Goal: Task Accomplishment & Management: Use online tool/utility

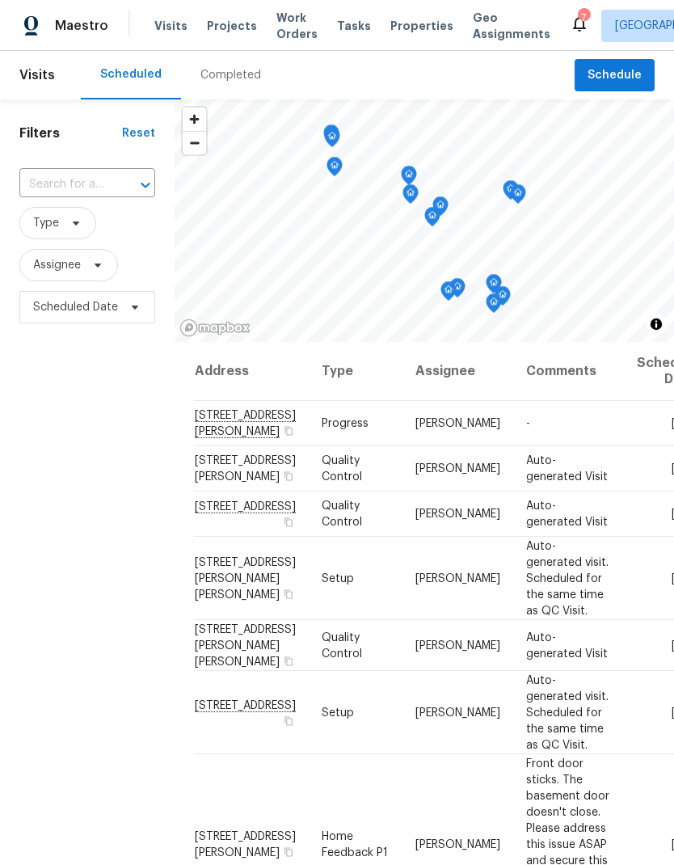
click at [223, 32] on span "Projects" at bounding box center [232, 26] width 50 height 16
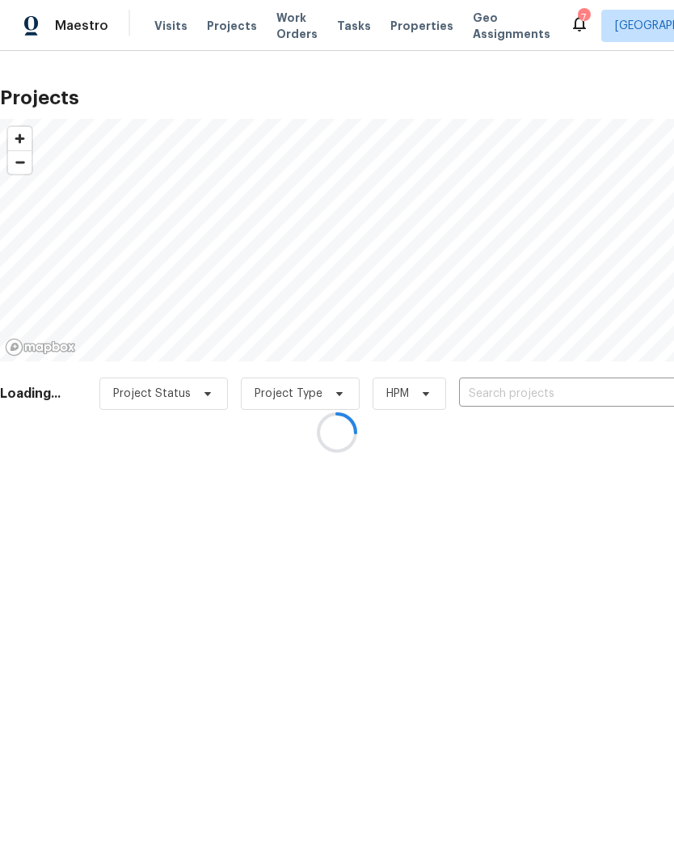
click at [556, 397] on div at bounding box center [337, 432] width 674 height 865
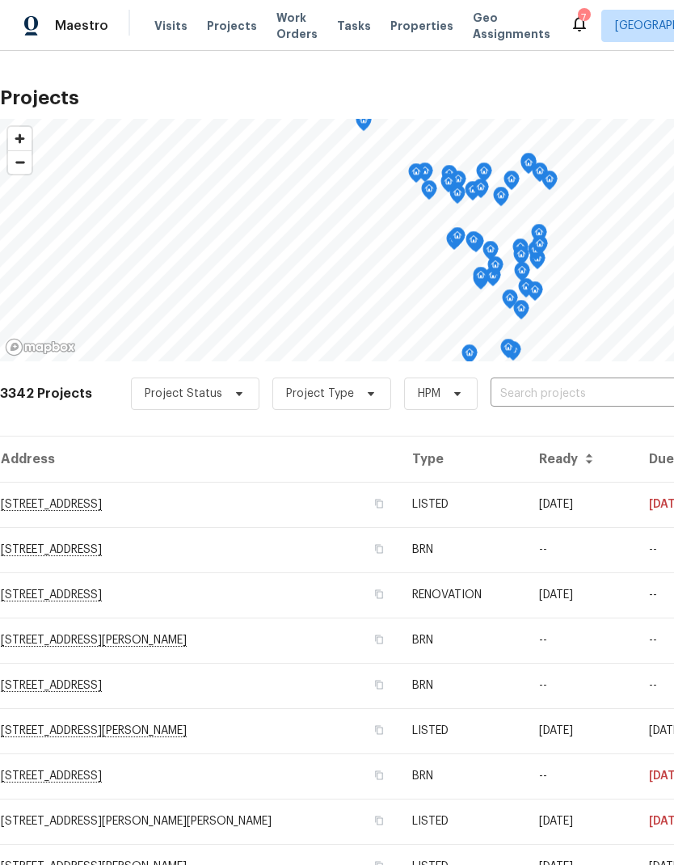
click at [531, 390] on input "text" at bounding box center [583, 394] width 185 height 25
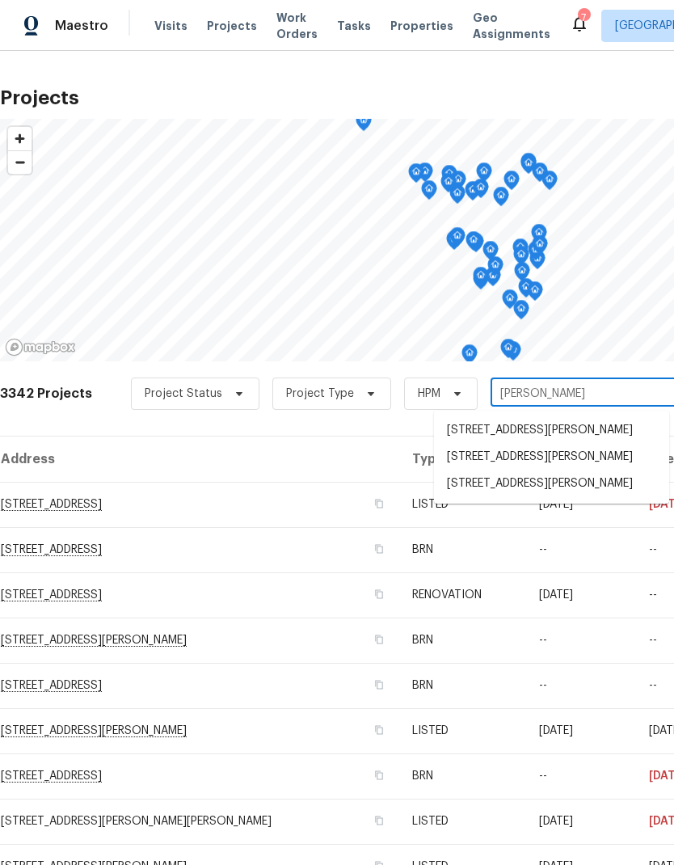
type input "parker"
click at [572, 454] on li "[STREET_ADDRESS][PERSON_NAME]" at bounding box center [551, 458] width 235 height 27
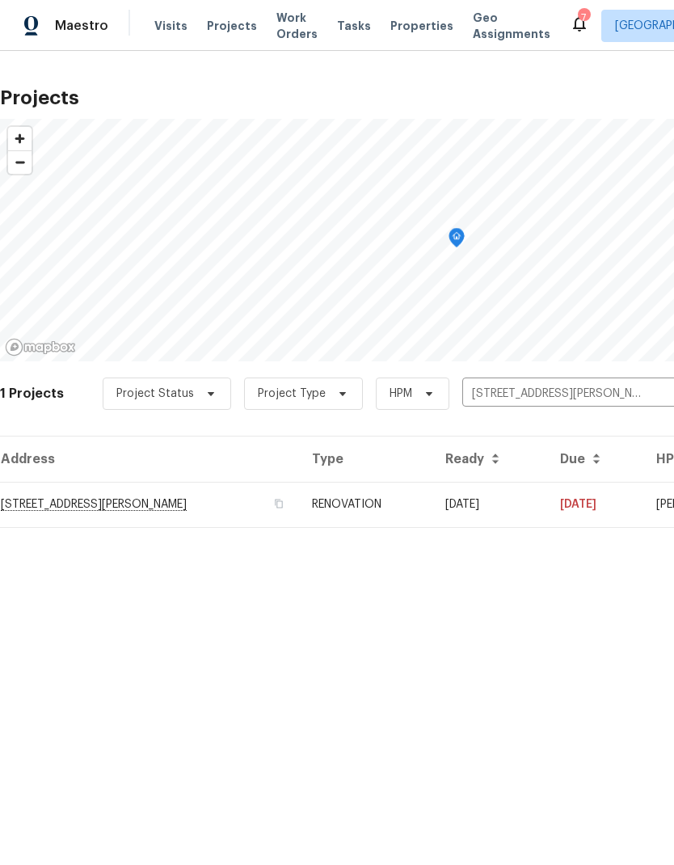
click at [62, 507] on td "[STREET_ADDRESS][PERSON_NAME]" at bounding box center [149, 504] width 299 height 45
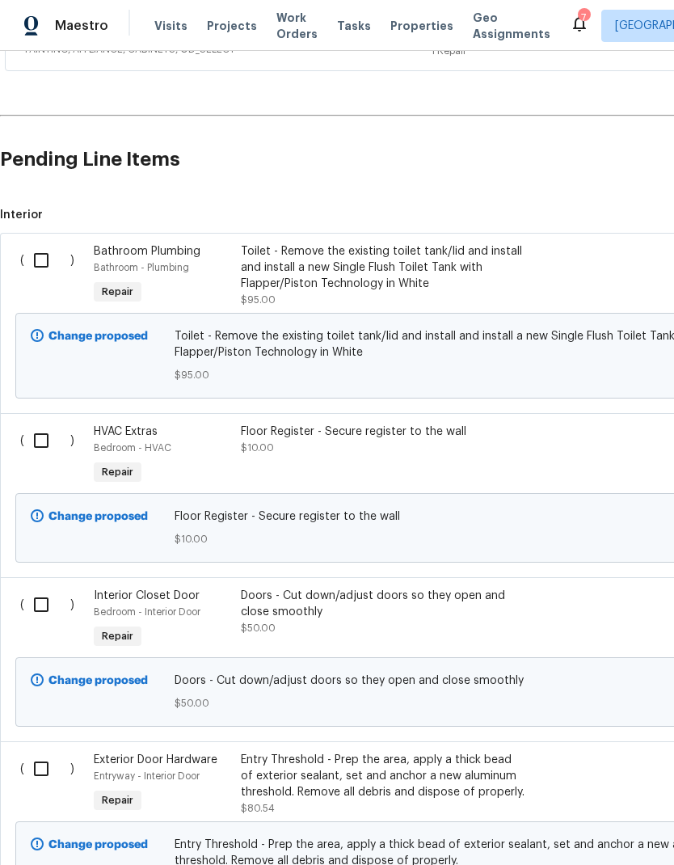
scroll to position [940, 0]
click at [44, 446] on input "checkbox" at bounding box center [47, 440] width 46 height 34
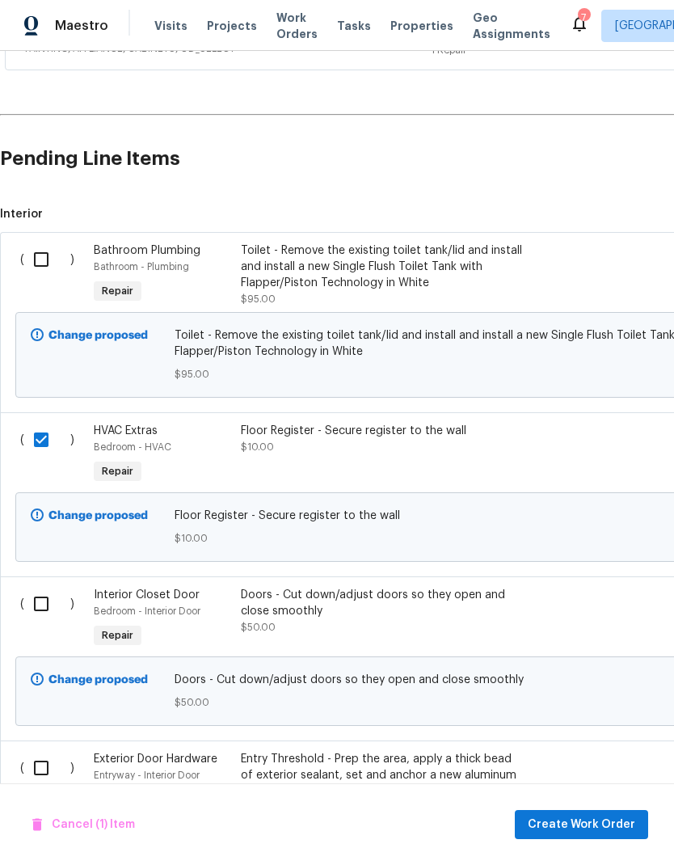
click at [38, 448] on input "checkbox" at bounding box center [47, 440] width 46 height 34
checkbox input "false"
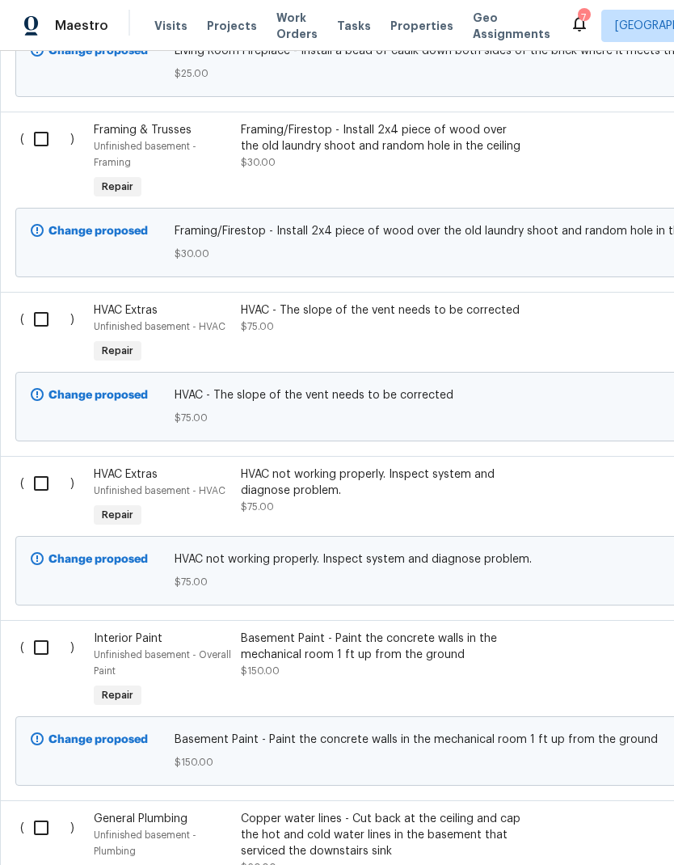
scroll to position [3812, 0]
click at [47, 336] on input "checkbox" at bounding box center [47, 319] width 46 height 34
checkbox input "true"
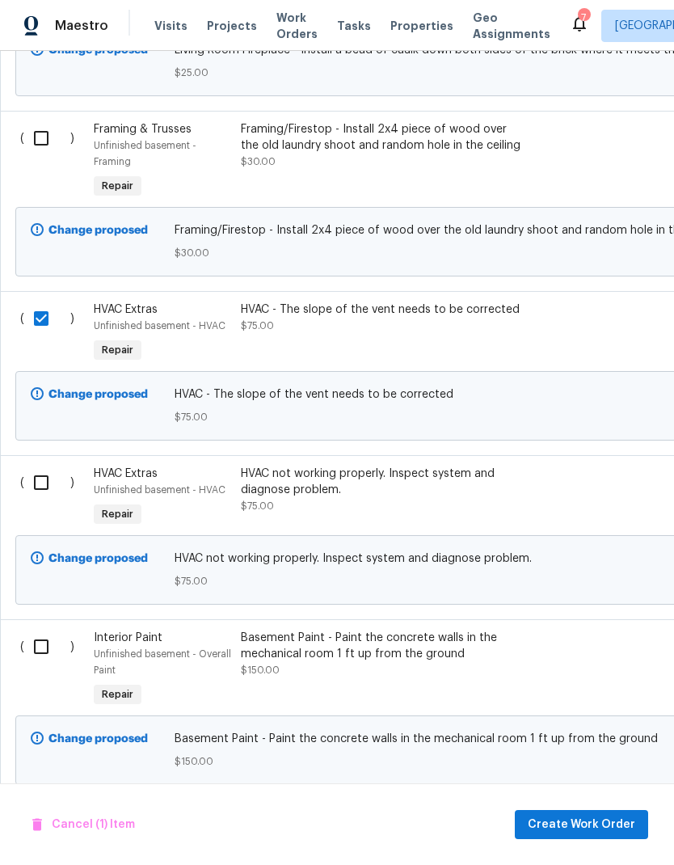
click at [36, 498] on input "checkbox" at bounding box center [47, 483] width 46 height 34
checkbox input "true"
click at [602, 819] on span "Create Work Order" at bounding box center [582, 825] width 108 height 20
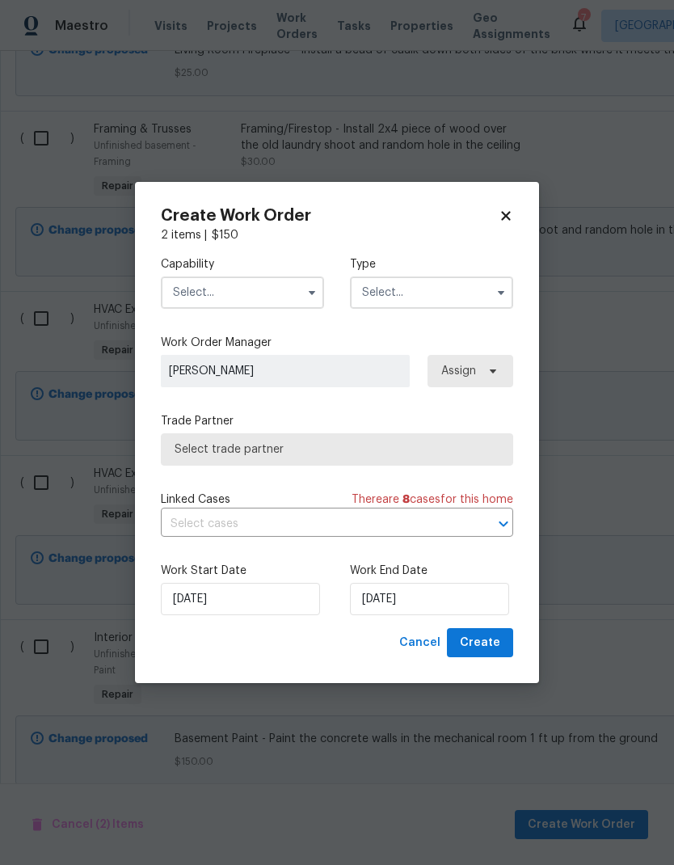
checkbox input "false"
click at [223, 294] on input "text" at bounding box center [242, 293] width 163 height 32
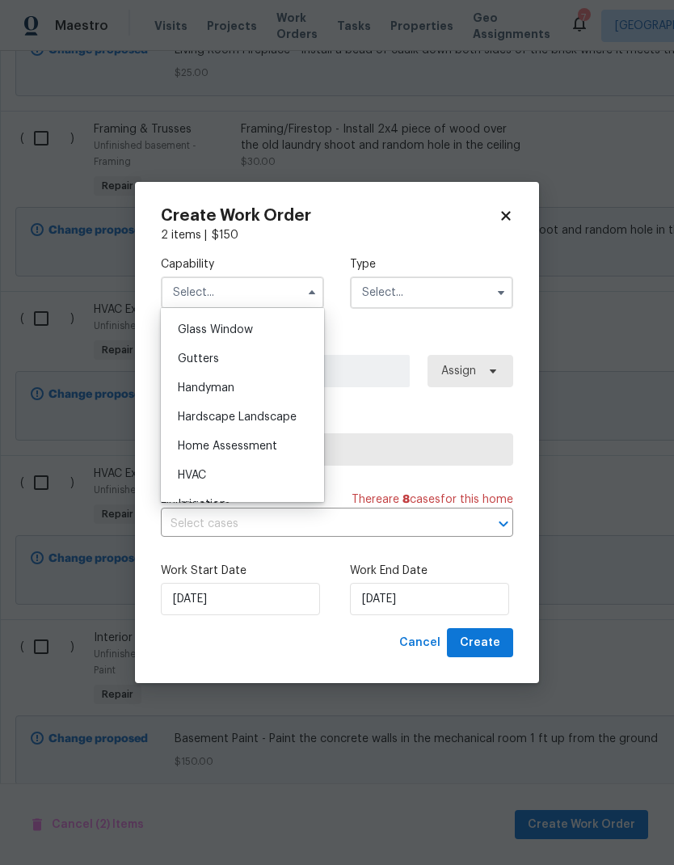
scroll to position [830, 0]
click at [211, 471] on div "HVAC" at bounding box center [242, 473] width 155 height 29
type input "HVAC"
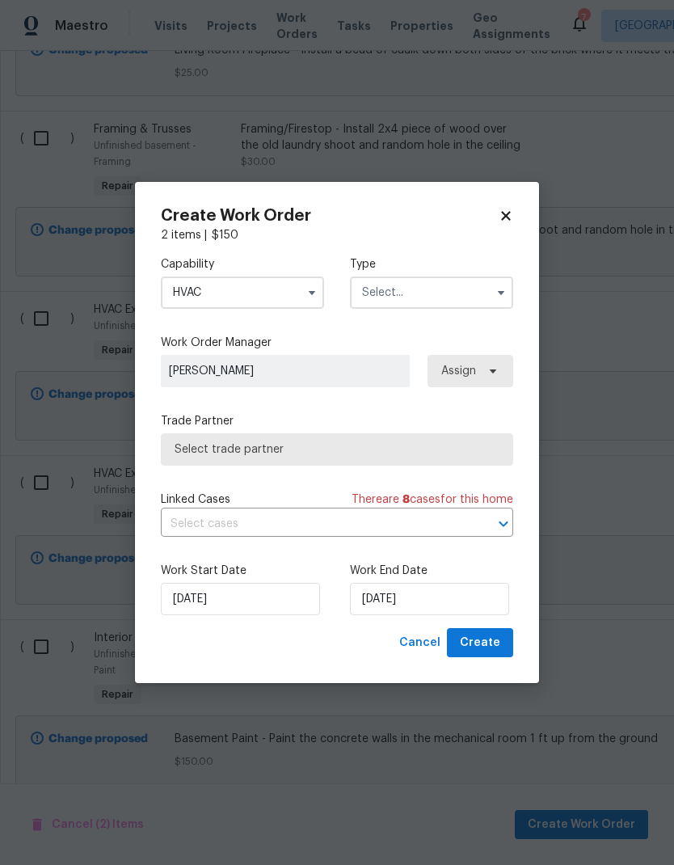
click at [415, 298] on input "text" at bounding box center [431, 293] width 163 height 32
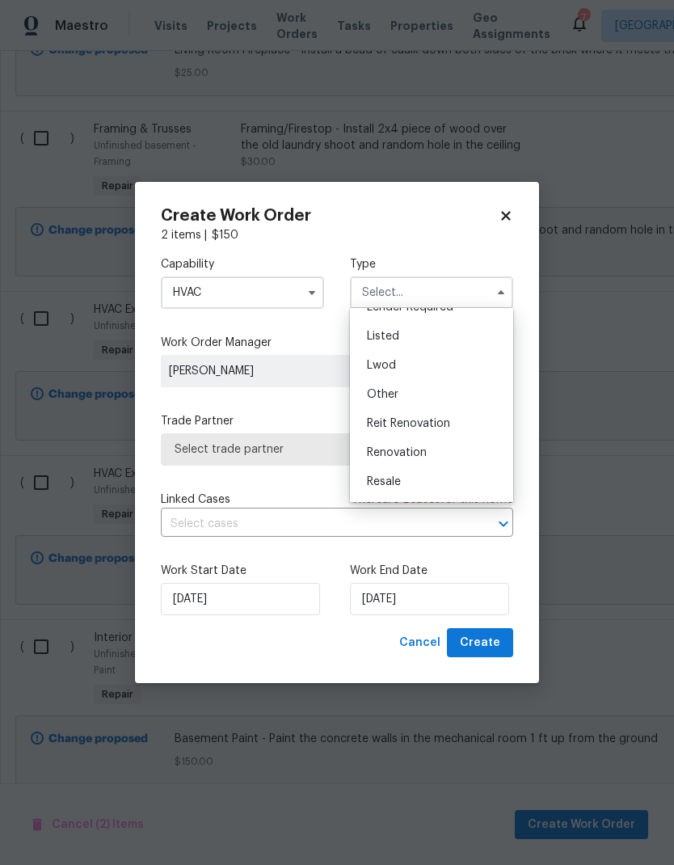
scroll to position [145, 0]
click at [424, 447] on span "Renovation" at bounding box center [397, 443] width 60 height 11
type input "Renovation"
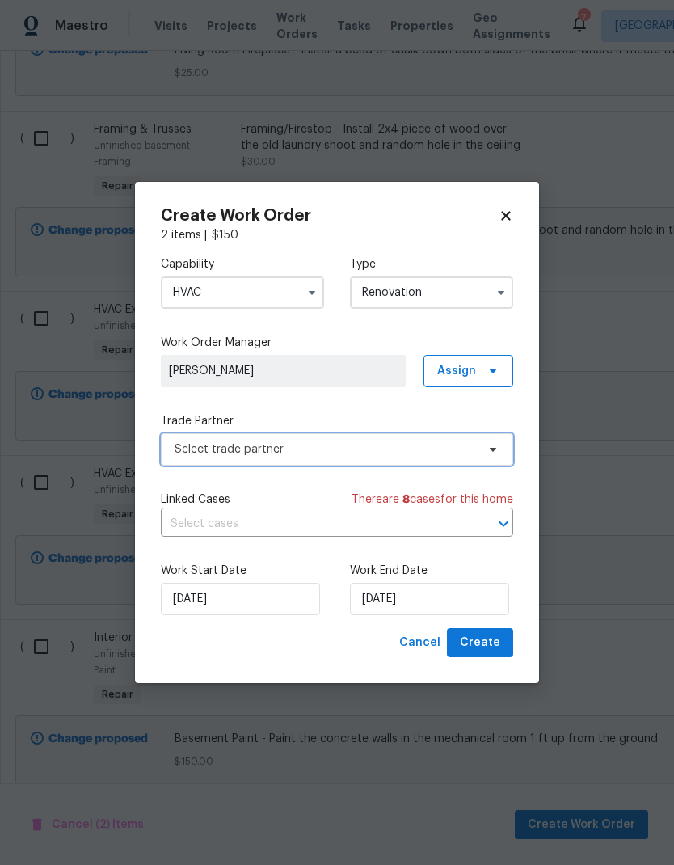
click at [280, 450] on span "Select trade partner" at bounding box center [326, 449] width 302 height 16
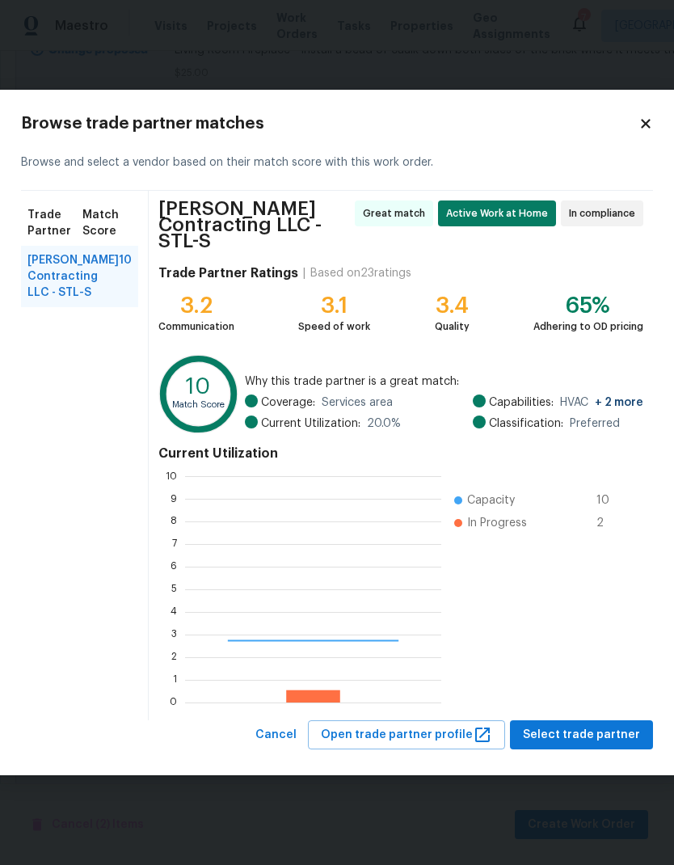
scroll to position [226, 256]
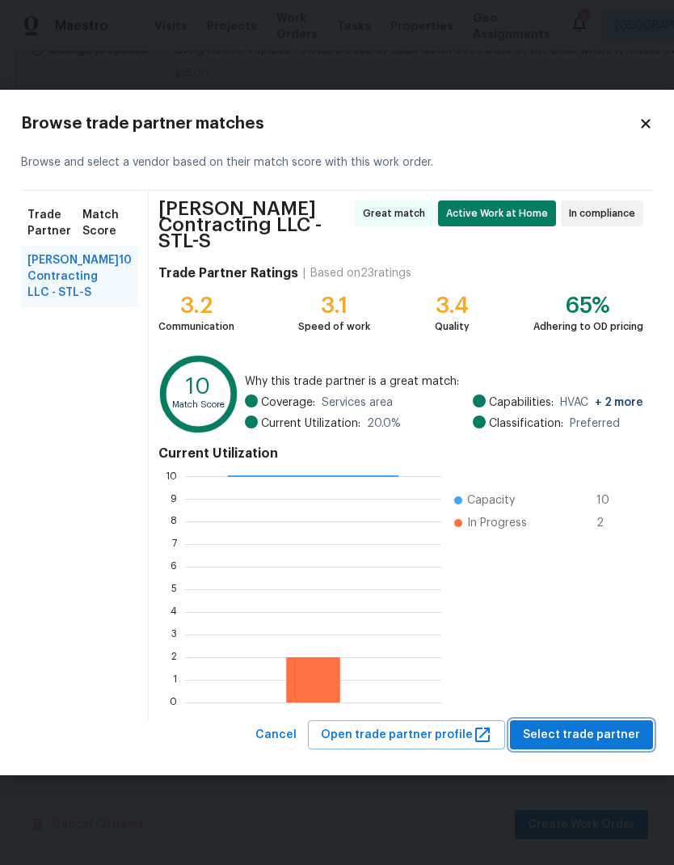
click at [597, 729] on span "Select trade partner" at bounding box center [581, 735] width 117 height 20
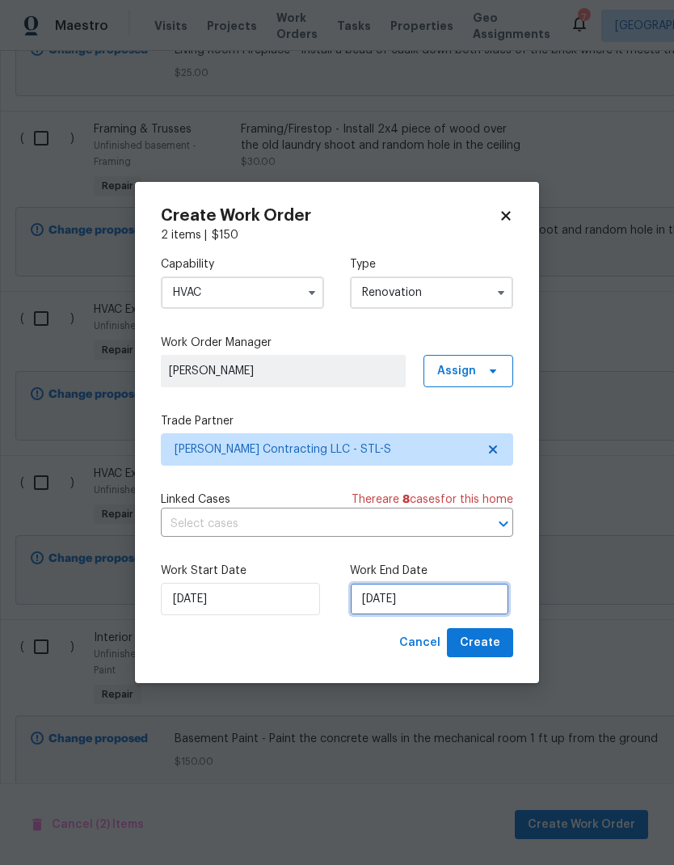
click at [430, 597] on input "[DATE]" at bounding box center [429, 599] width 159 height 32
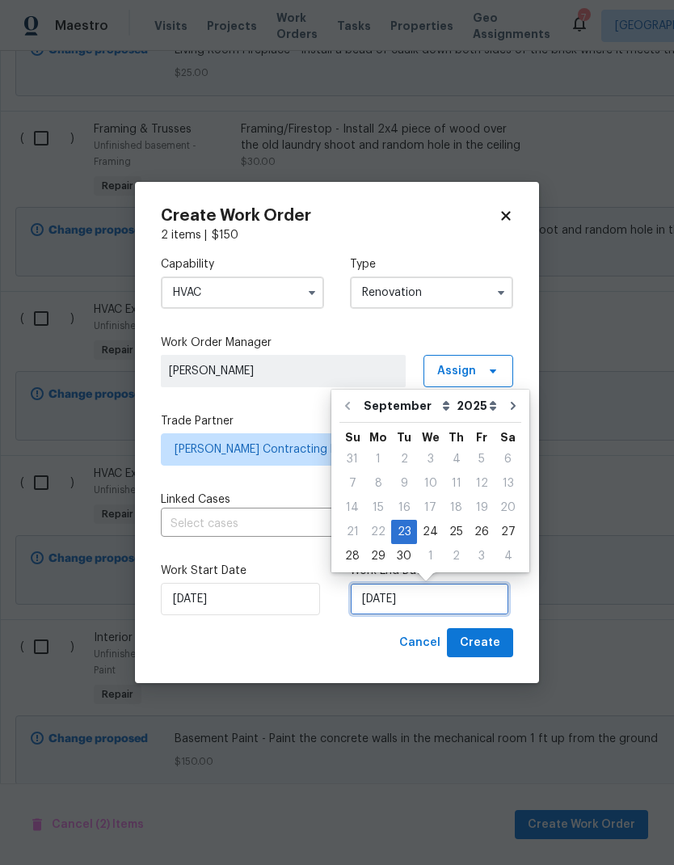
scroll to position [6, 0]
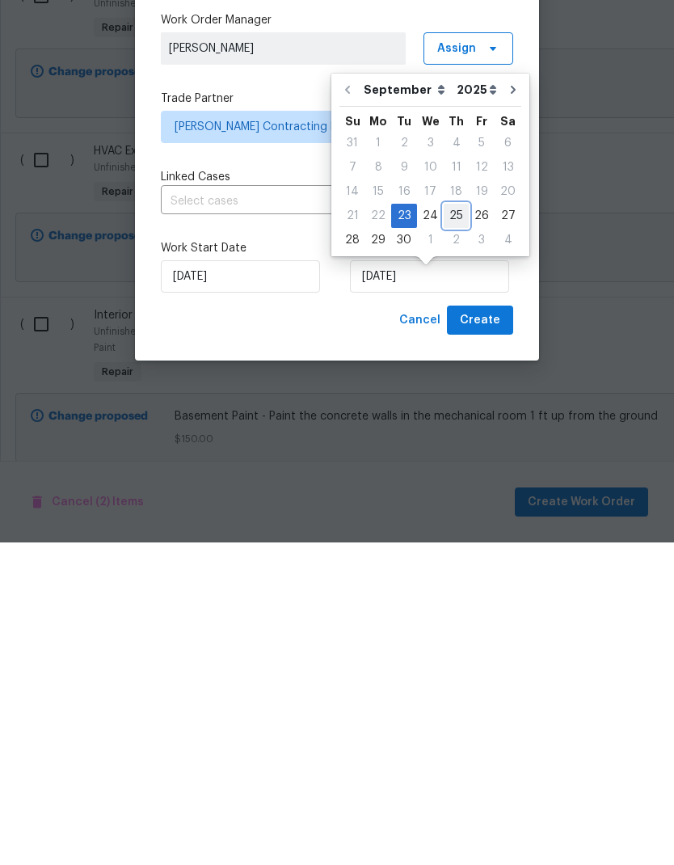
click at [451, 527] on div "25" at bounding box center [456, 538] width 25 height 23
type input "[DATE]"
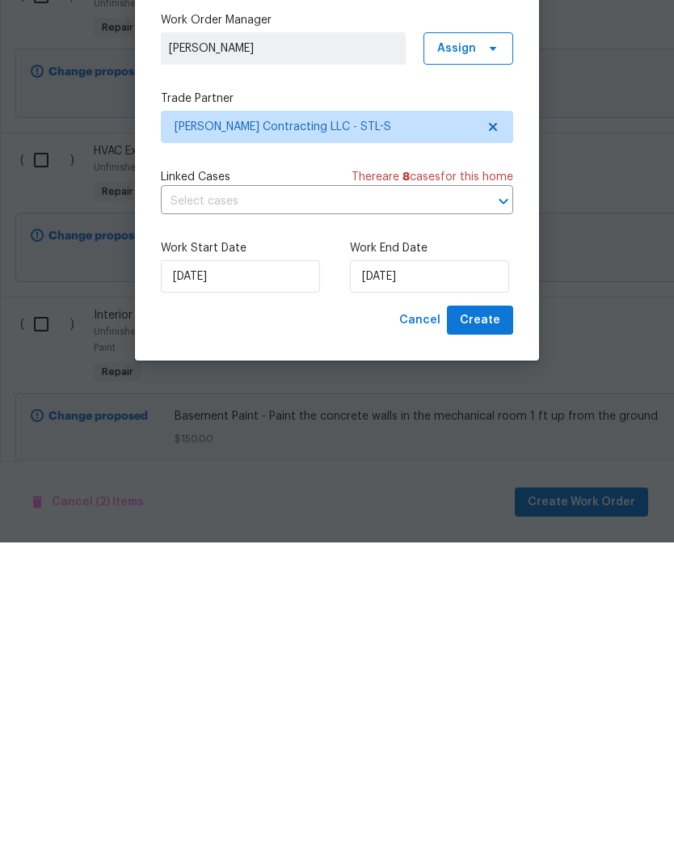
scroll to position [65, 0]
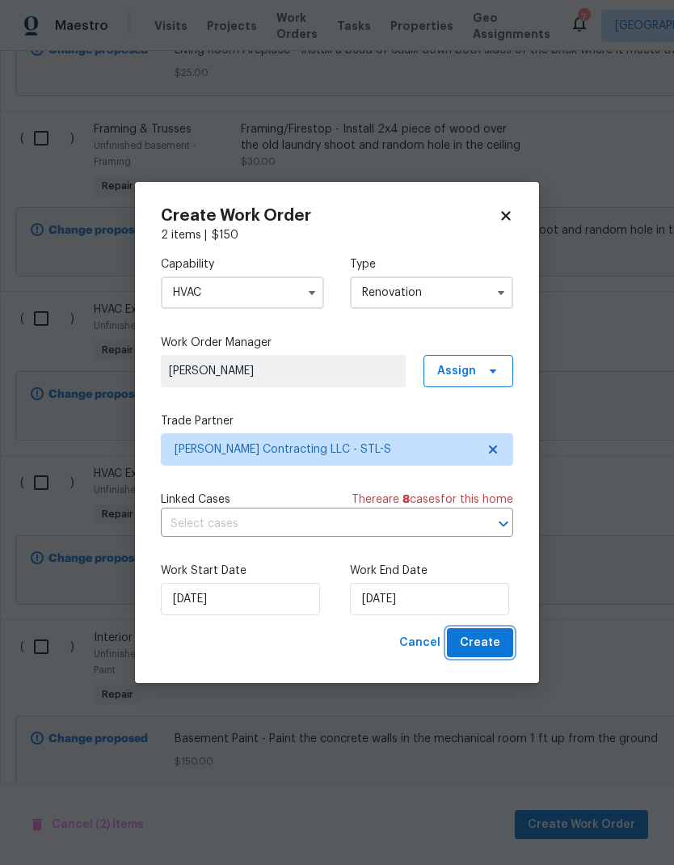
click at [497, 645] on span "Create" at bounding box center [480, 643] width 40 height 20
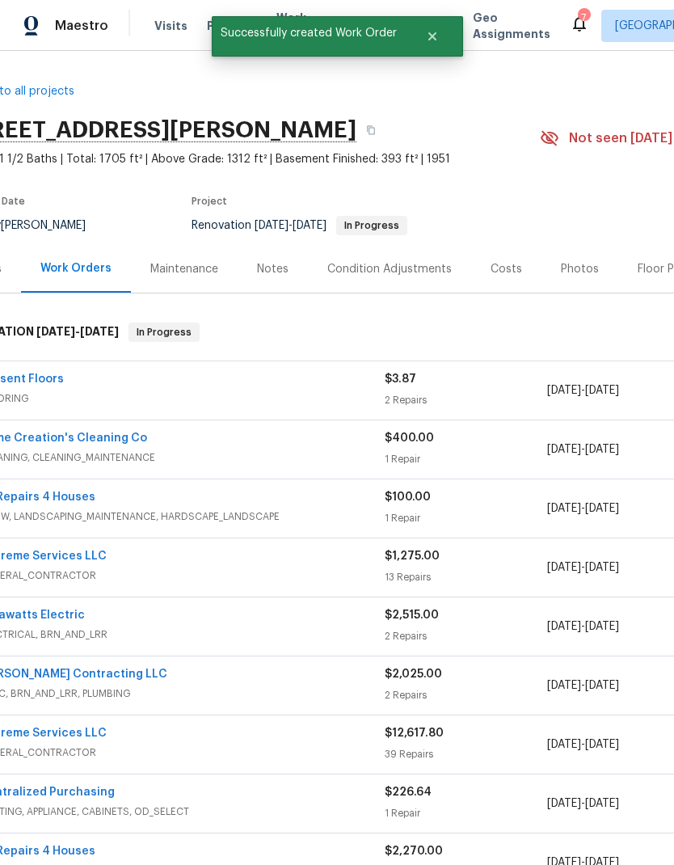
scroll to position [-1, 48]
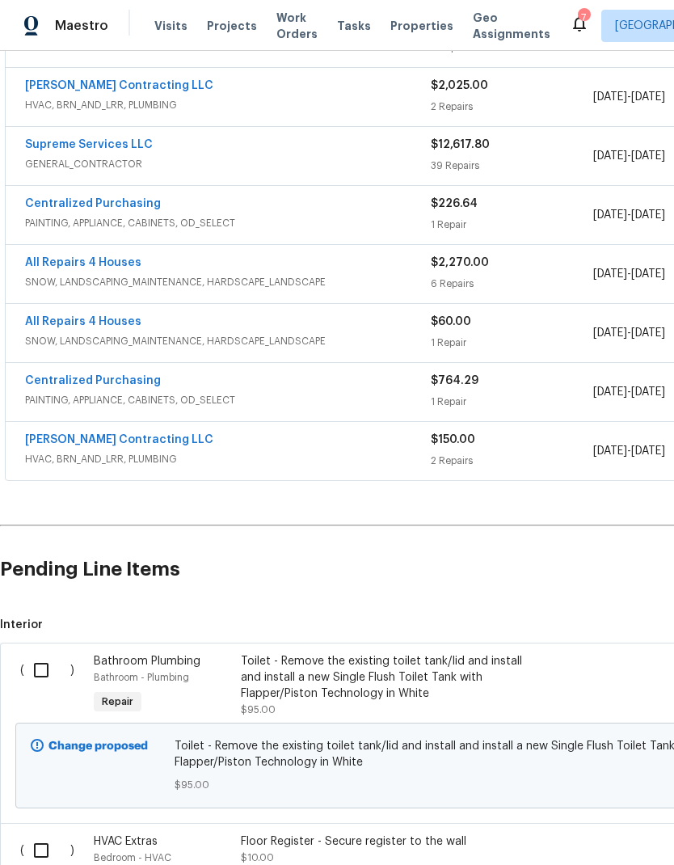
scroll to position [588, 0]
click at [85, 445] on link "[PERSON_NAME] Contracting LLC" at bounding box center [119, 440] width 188 height 11
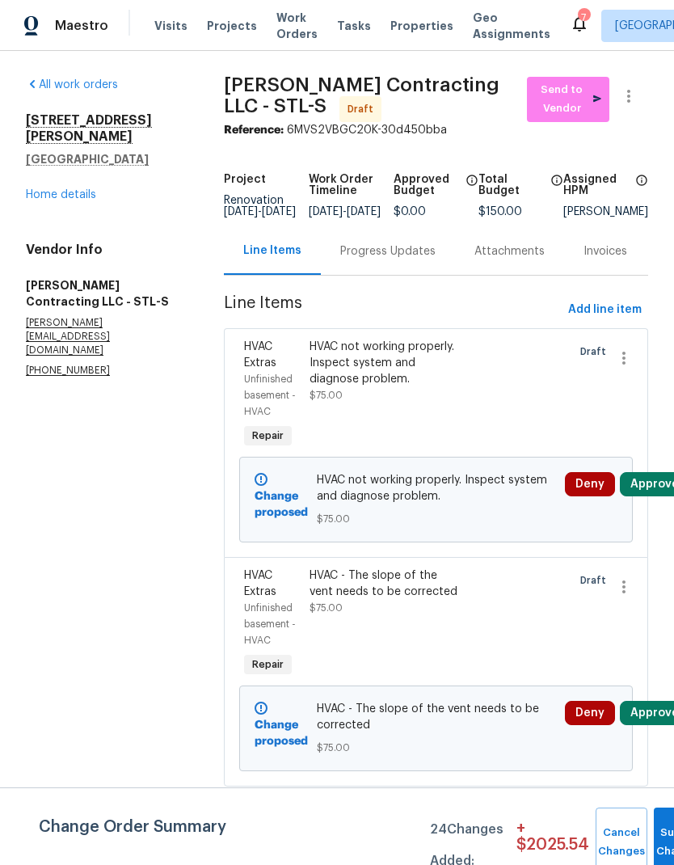
click at [385, 375] on div "HVAC not working properly. Inspect system and diagnose problem." at bounding box center [387, 363] width 154 height 49
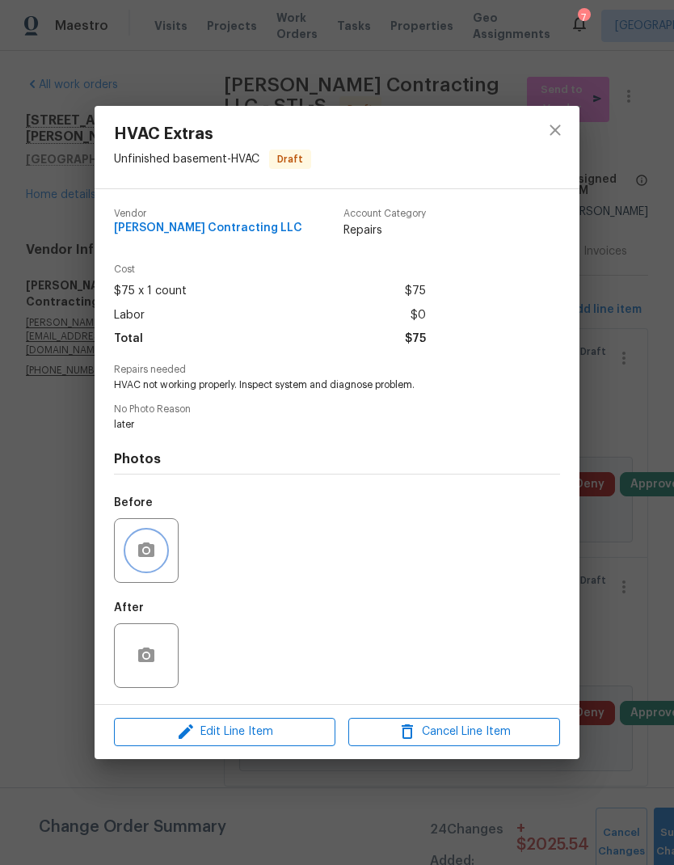
click at [153, 552] on icon "button" at bounding box center [146, 549] width 16 height 15
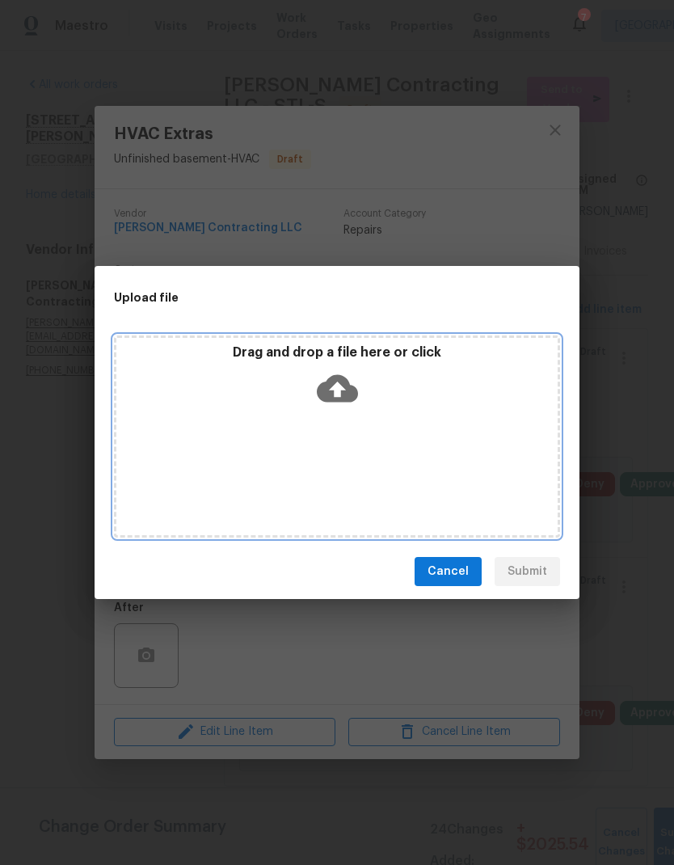
click at [341, 385] on icon at bounding box center [337, 388] width 41 height 27
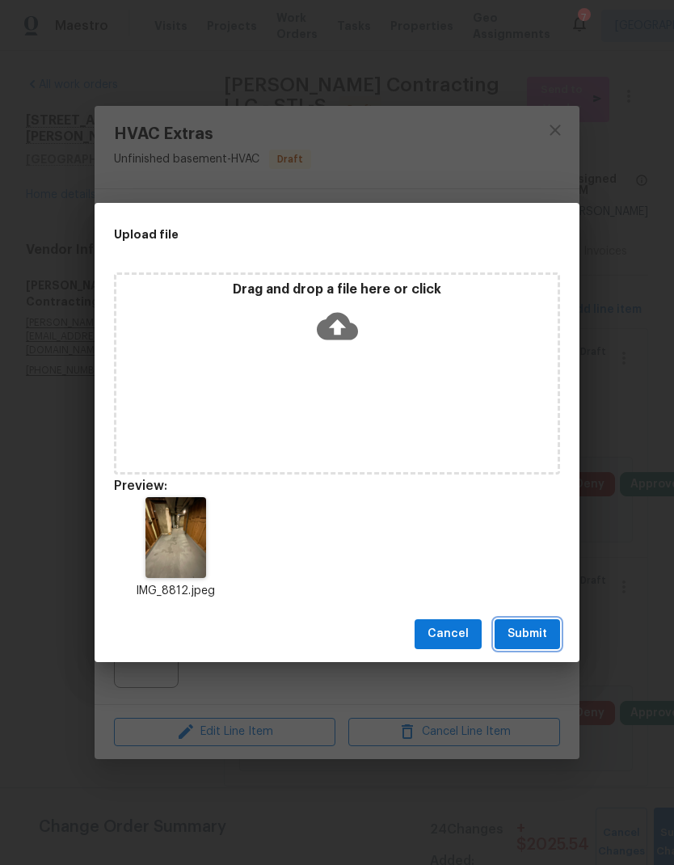
click at [528, 635] on span "Submit" at bounding box center [528, 634] width 40 height 20
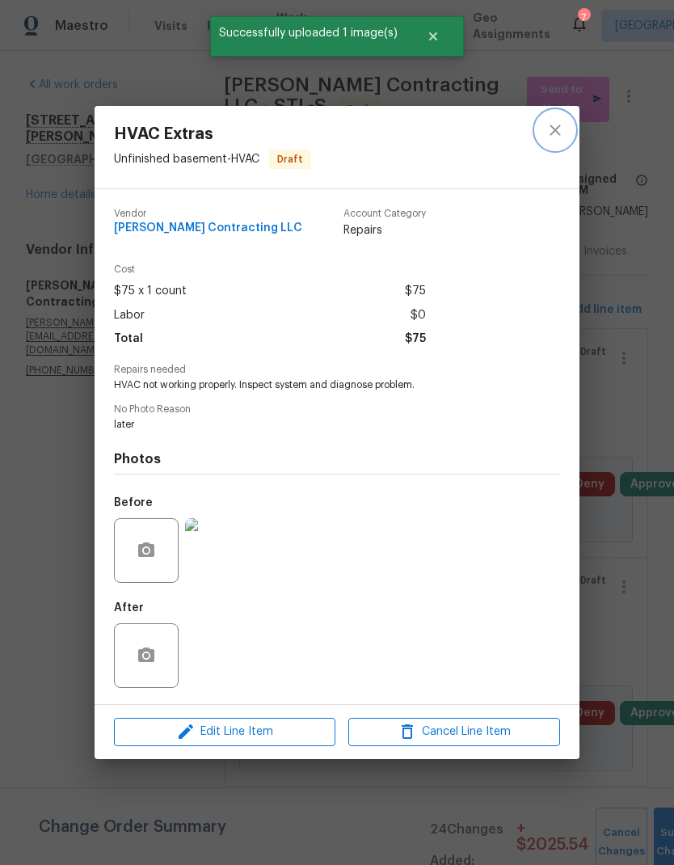
click at [553, 125] on icon "close" at bounding box center [555, 130] width 11 height 11
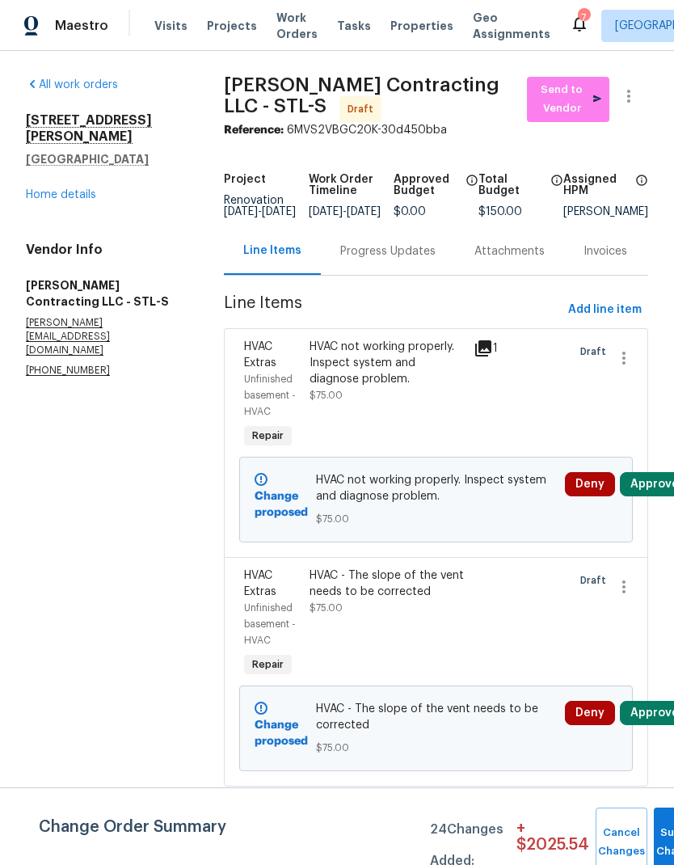
click at [429, 593] on div "HVAC - The slope of the vent needs to be corrected" at bounding box center [387, 584] width 154 height 32
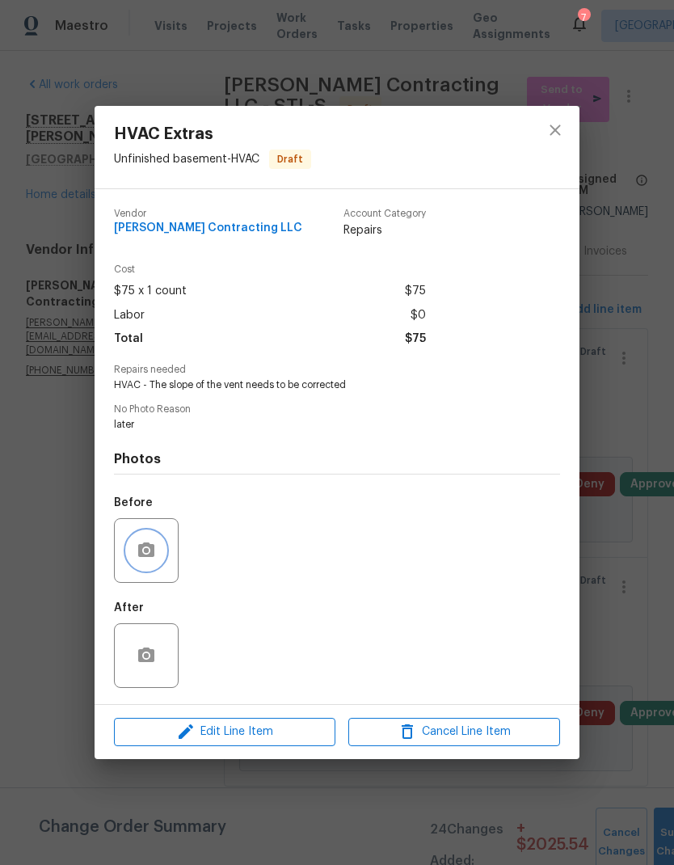
click at [143, 560] on icon "button" at bounding box center [146, 550] width 19 height 19
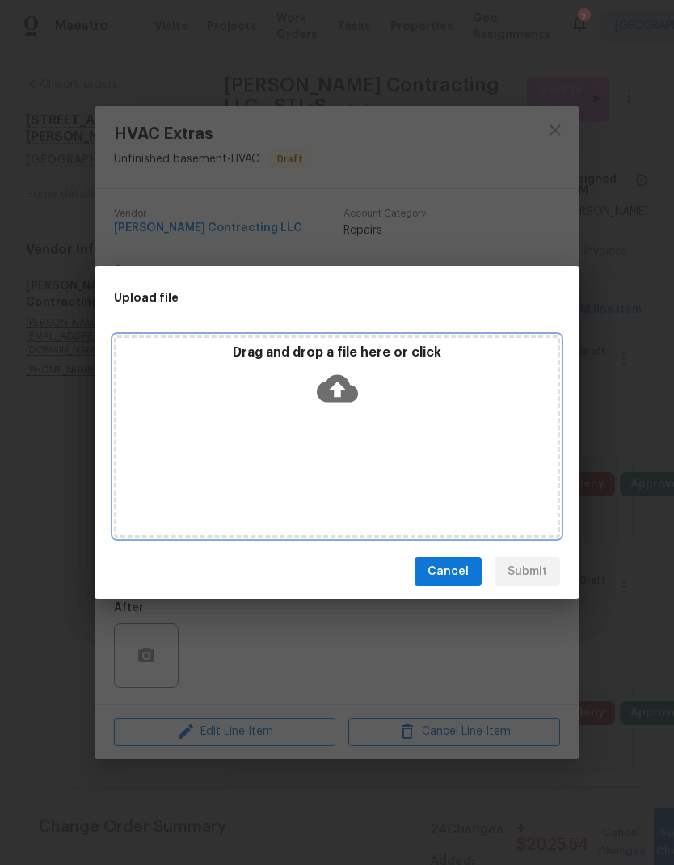
click at [350, 388] on icon at bounding box center [337, 388] width 41 height 27
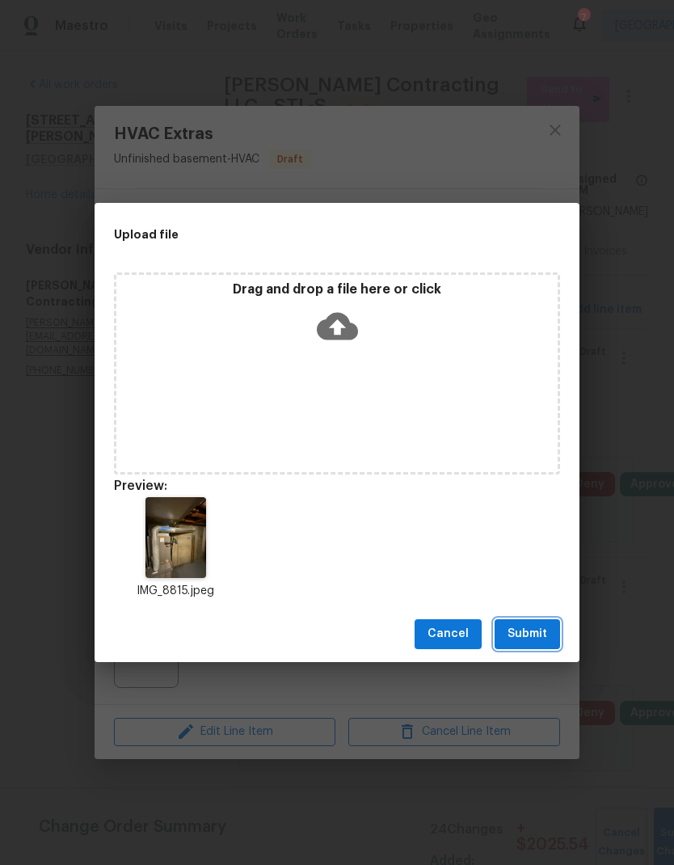
click at [538, 628] on span "Submit" at bounding box center [528, 634] width 40 height 20
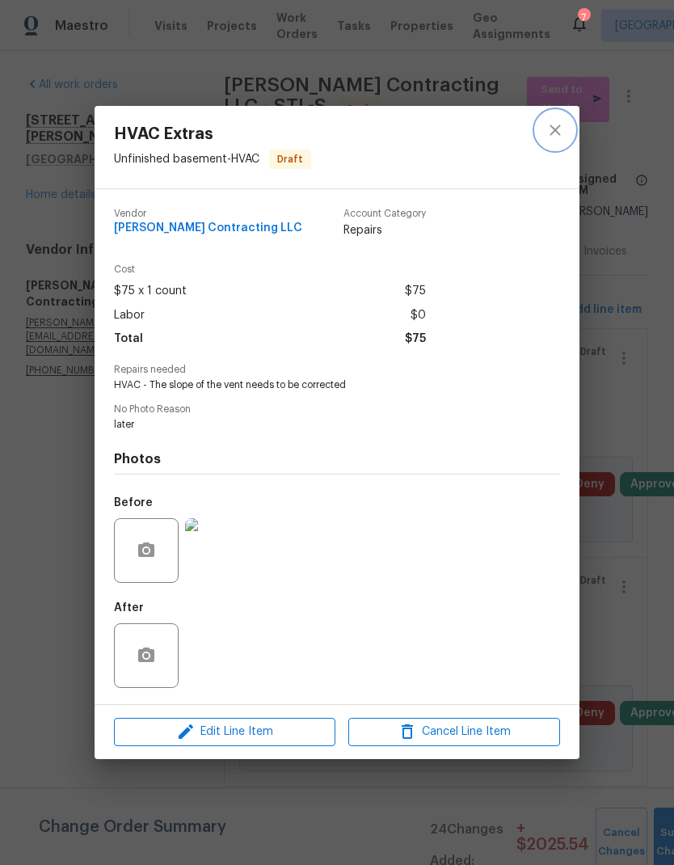
click at [554, 129] on icon "close" at bounding box center [555, 129] width 19 height 19
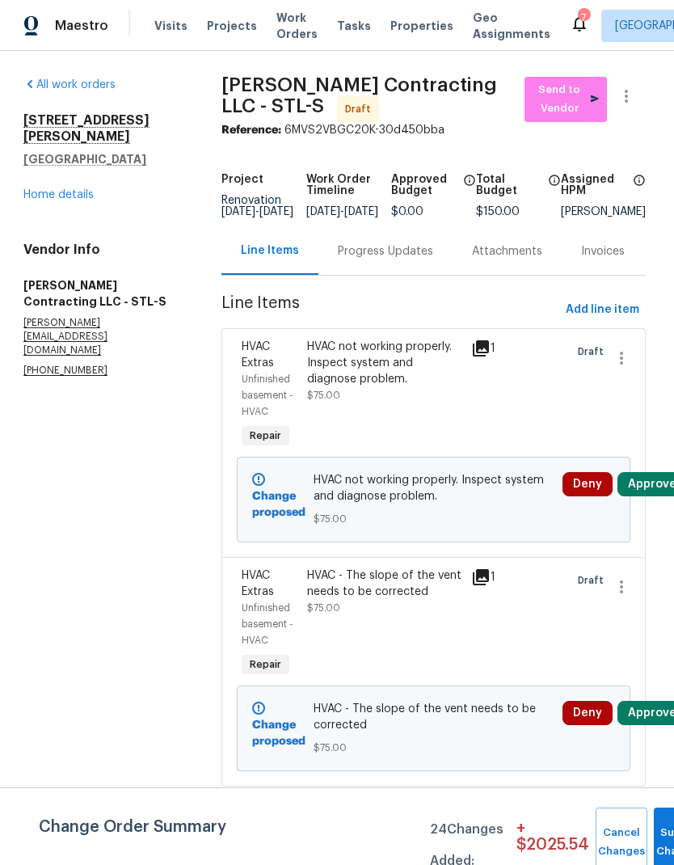
scroll to position [0, 7]
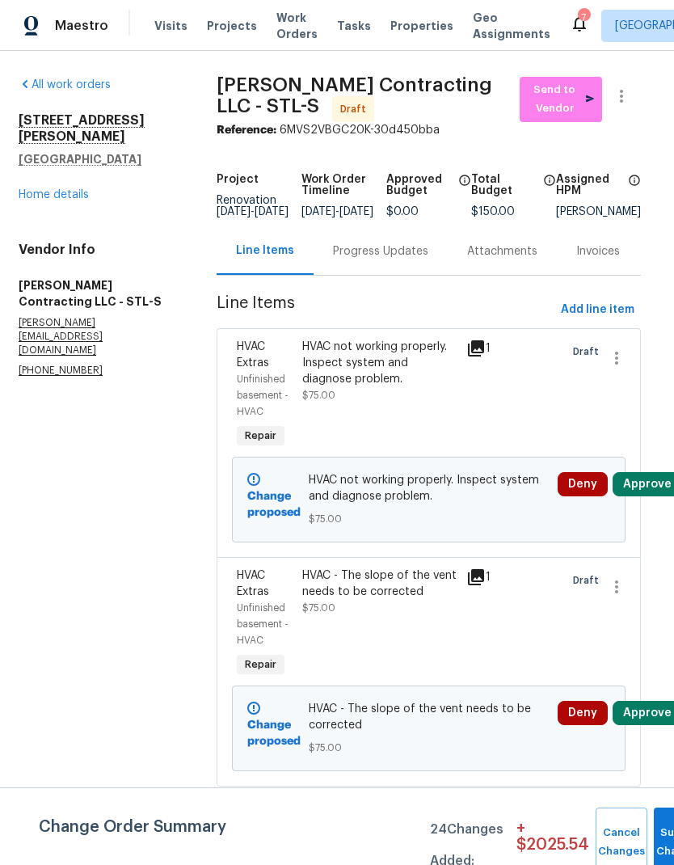
click at [69, 189] on link "Home details" at bounding box center [54, 194] width 70 height 11
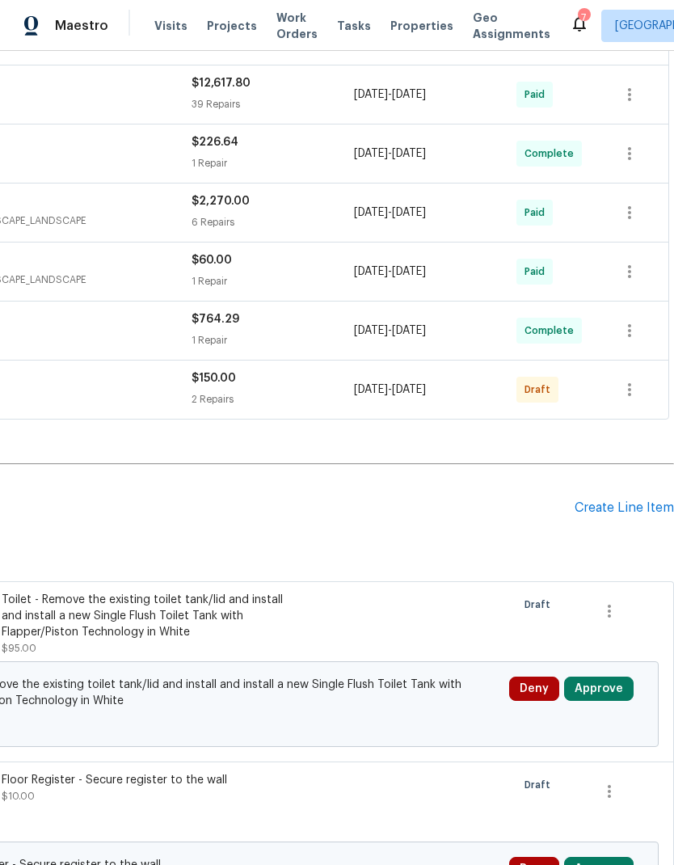
scroll to position [650, 239]
click at [631, 386] on icon "button" at bounding box center [629, 389] width 19 height 19
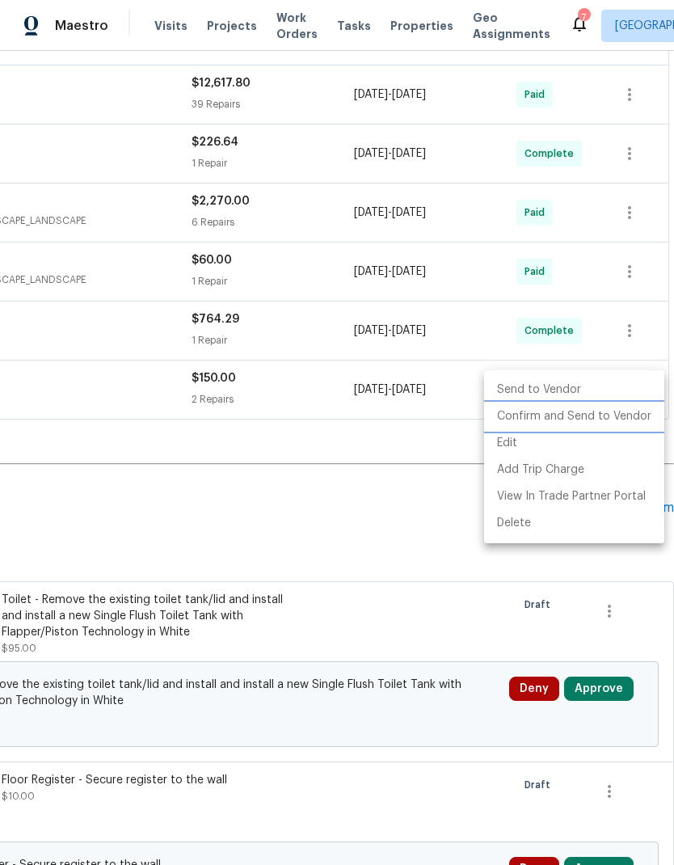
click at [614, 417] on li "Confirm and Send to Vendor" at bounding box center [574, 416] width 180 height 27
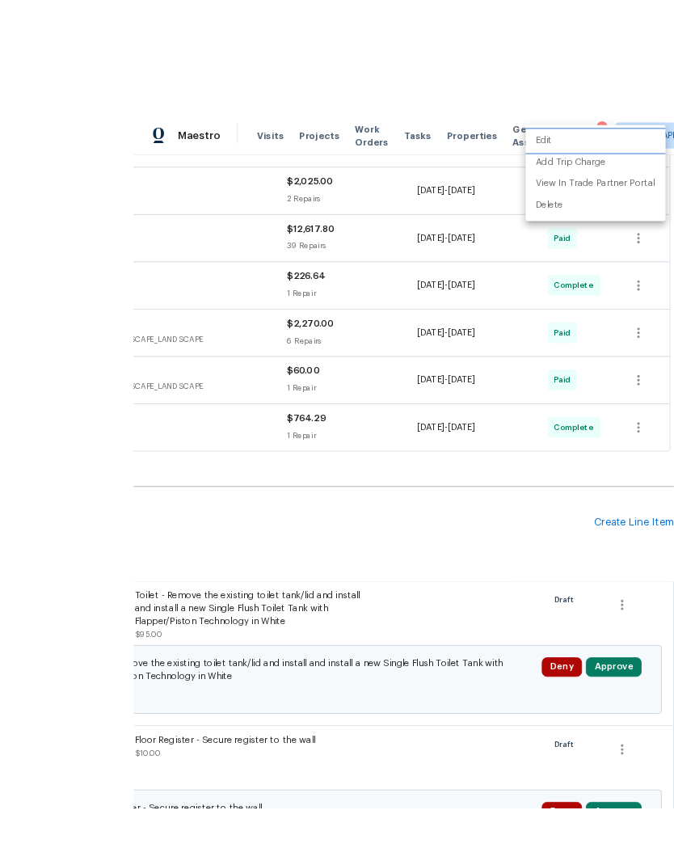
scroll to position [65, 0]
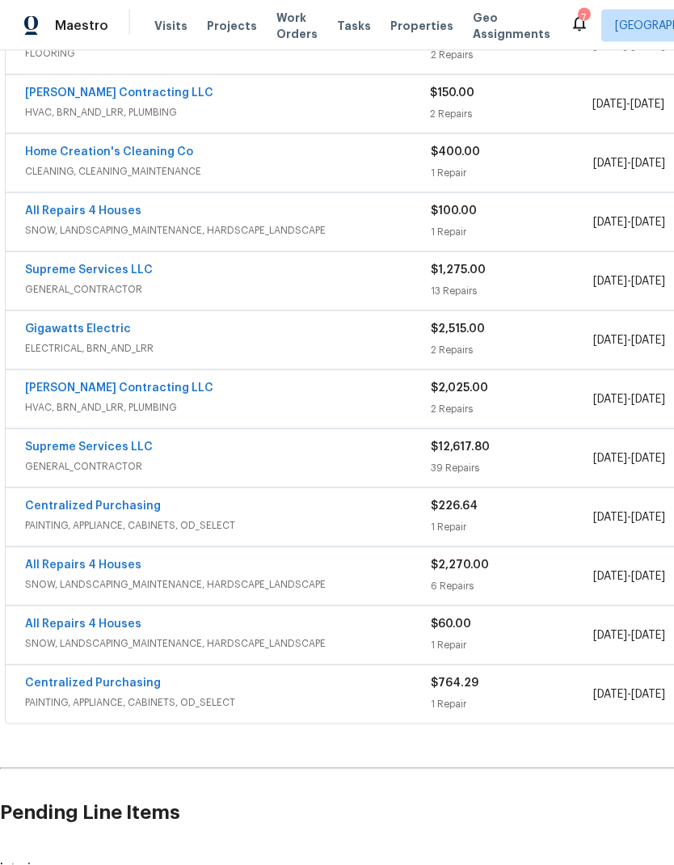
scroll to position [344, 0]
click at [110, 387] on link "[PERSON_NAME] Contracting LLC" at bounding box center [119, 388] width 188 height 11
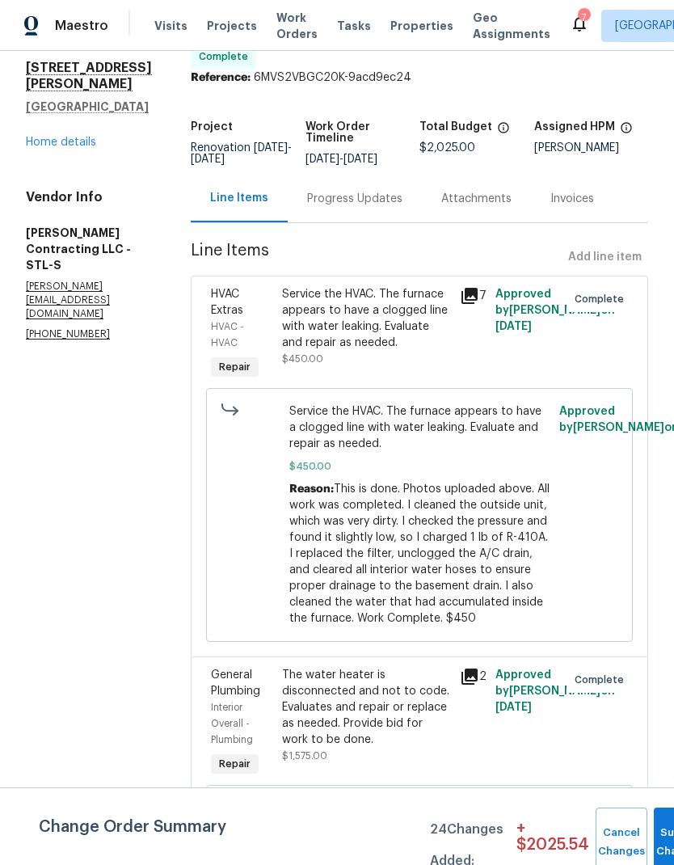
scroll to position [52, 0]
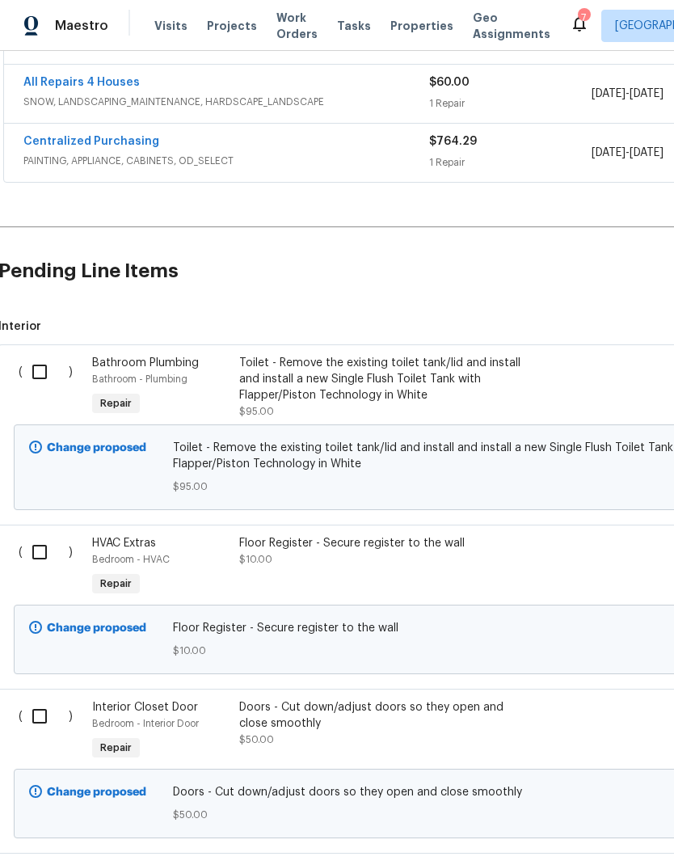
scroll to position [884, 2]
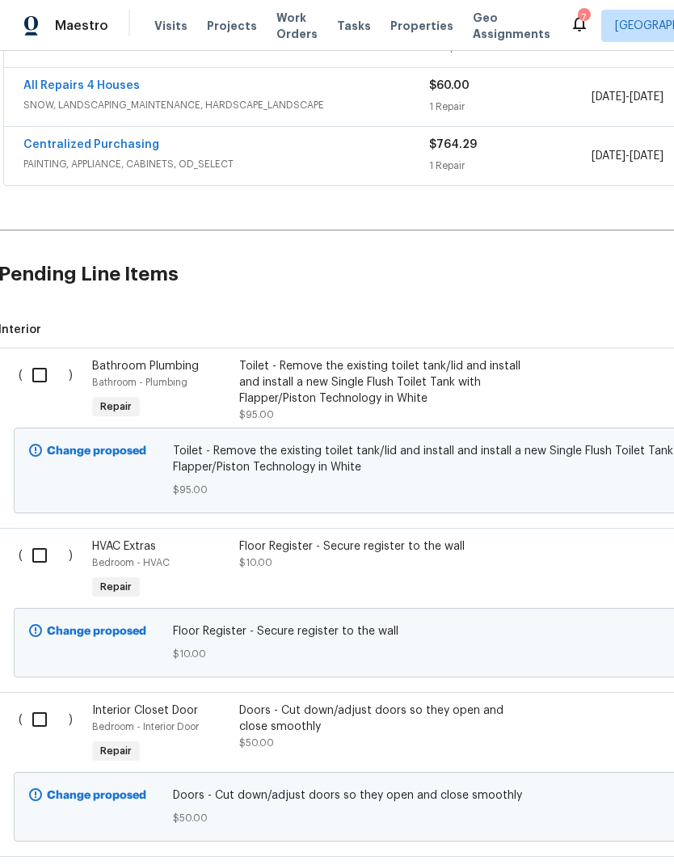
click at [44, 374] on input "checkbox" at bounding box center [46, 375] width 46 height 34
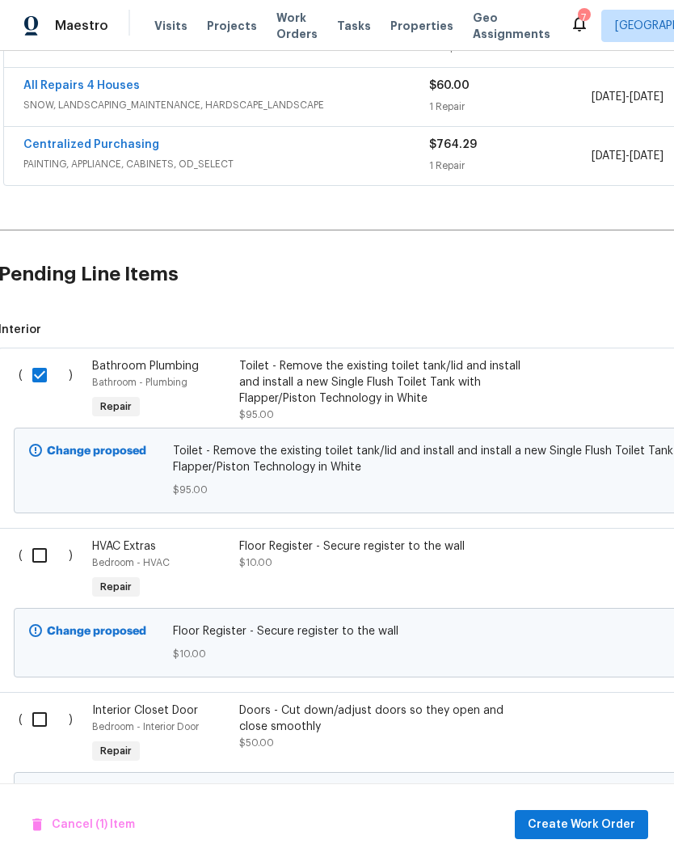
click at [36, 378] on input "checkbox" at bounding box center [46, 375] width 46 height 34
checkbox input "false"
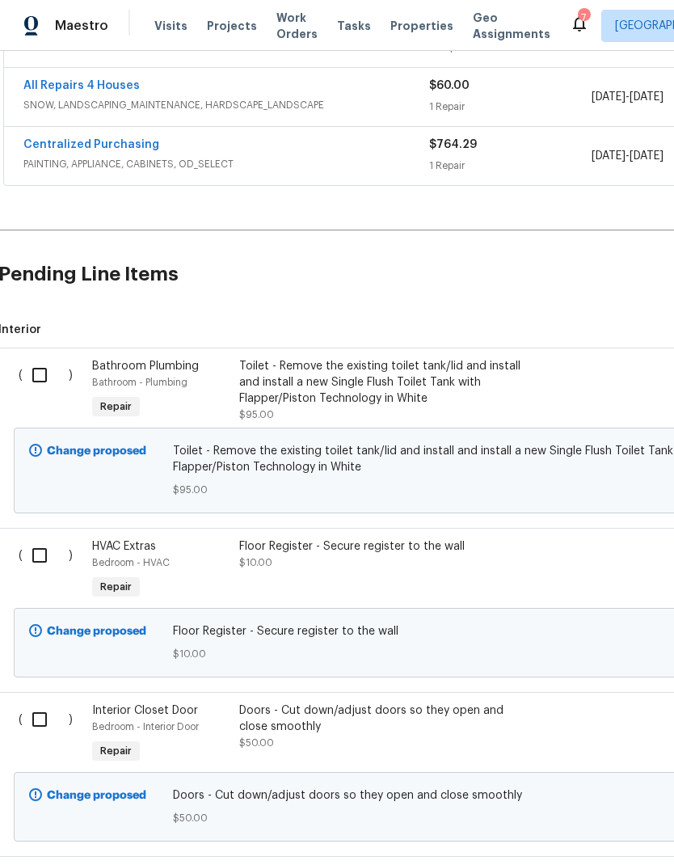
click at [453, 365] on div "Toilet - Remove the existing toilet tank/lid and install and install a new Sing…" at bounding box center [381, 382] width 285 height 49
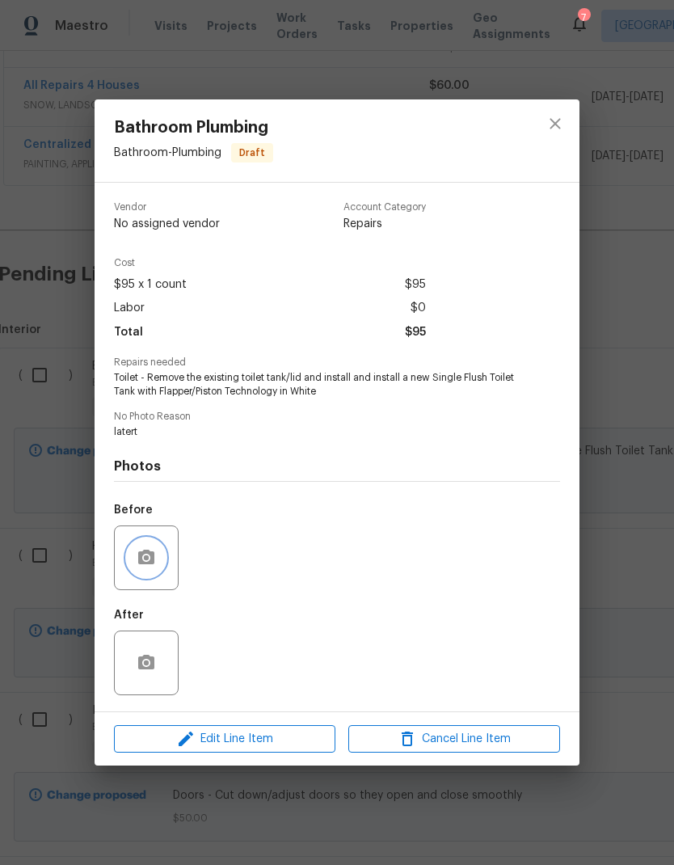
click at [146, 563] on icon "button" at bounding box center [146, 557] width 19 height 19
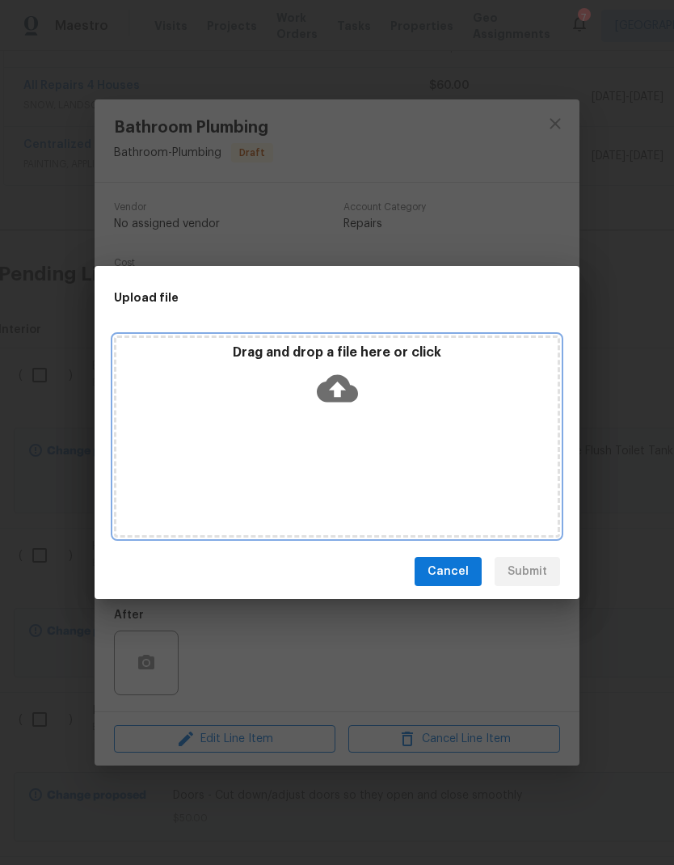
click at [342, 382] on icon at bounding box center [337, 388] width 41 height 27
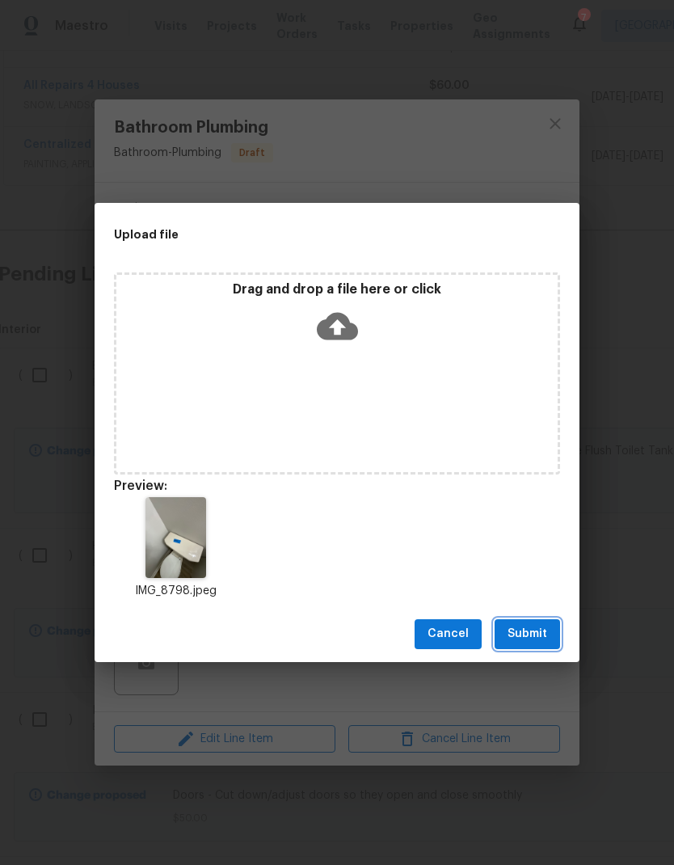
click at [542, 636] on span "Submit" at bounding box center [528, 634] width 40 height 20
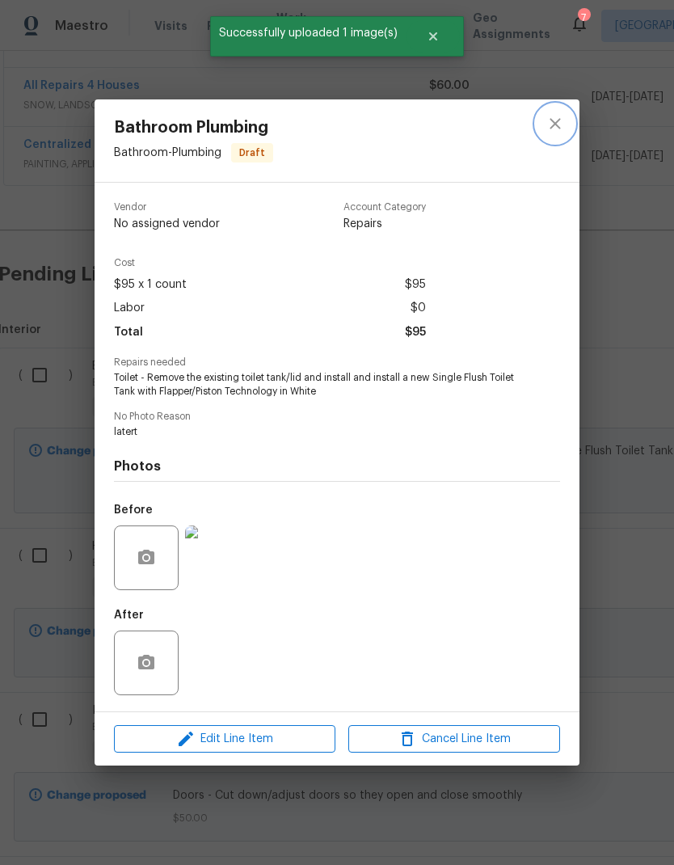
click at [560, 120] on icon "close" at bounding box center [555, 123] width 19 height 19
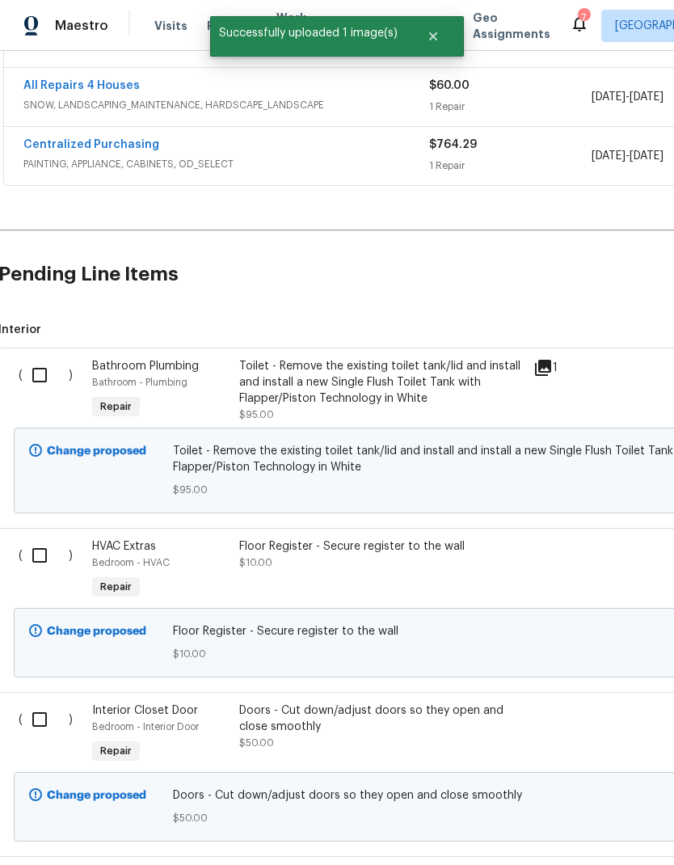
click at [404, 551] on div "Floor Register - Secure register to the wall" at bounding box center [381, 546] width 285 height 16
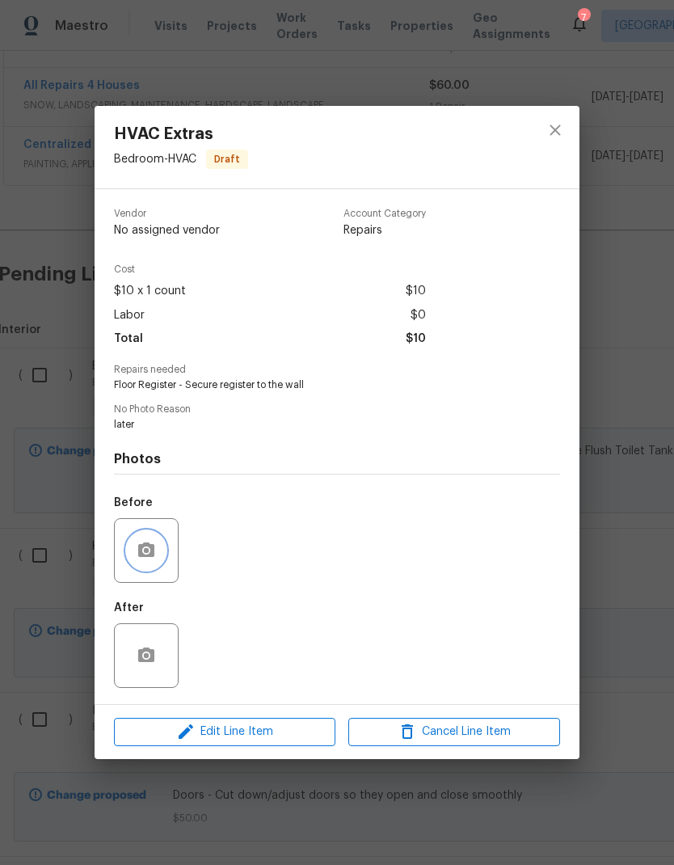
click at [149, 556] on icon "button" at bounding box center [146, 550] width 19 height 19
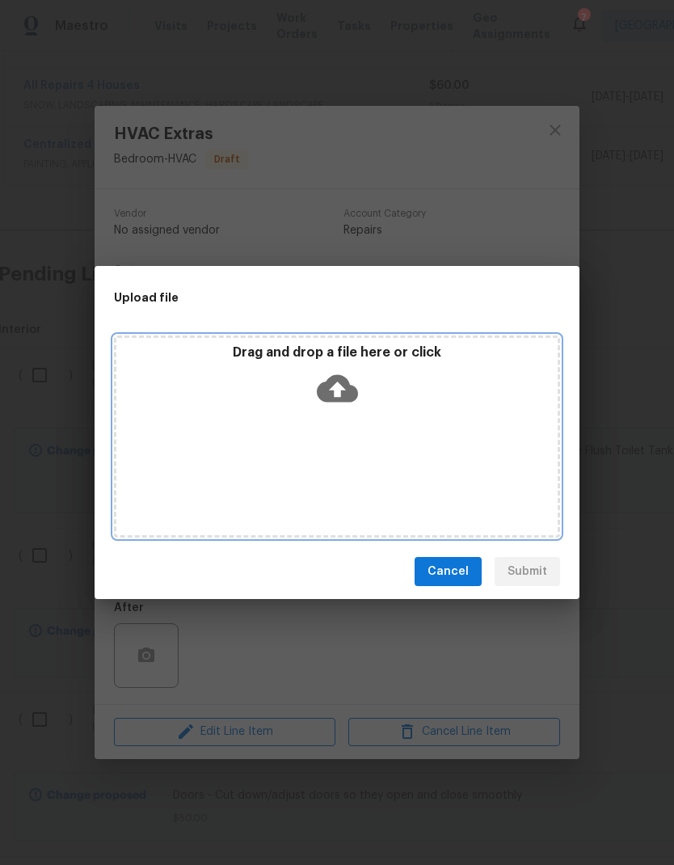
click at [343, 395] on icon at bounding box center [337, 388] width 41 height 27
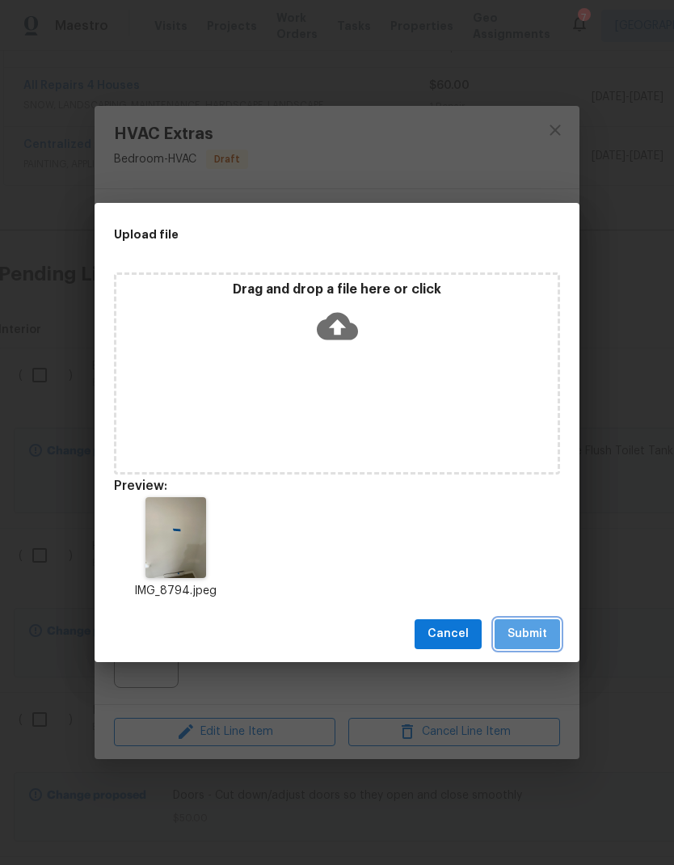
click at [532, 630] on span "Submit" at bounding box center [528, 634] width 40 height 20
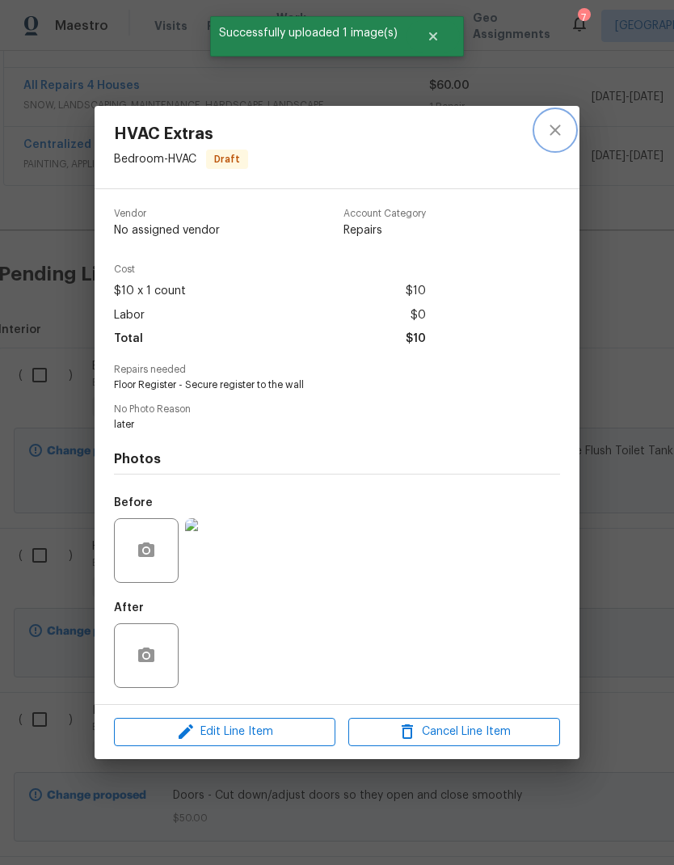
click at [556, 128] on icon "close" at bounding box center [555, 130] width 11 height 11
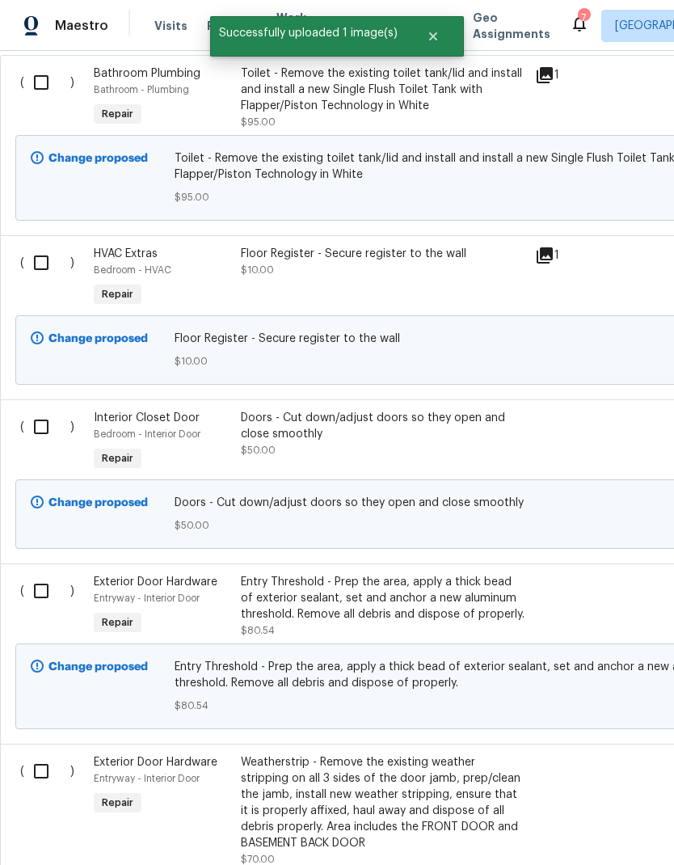
scroll to position [1178, 0]
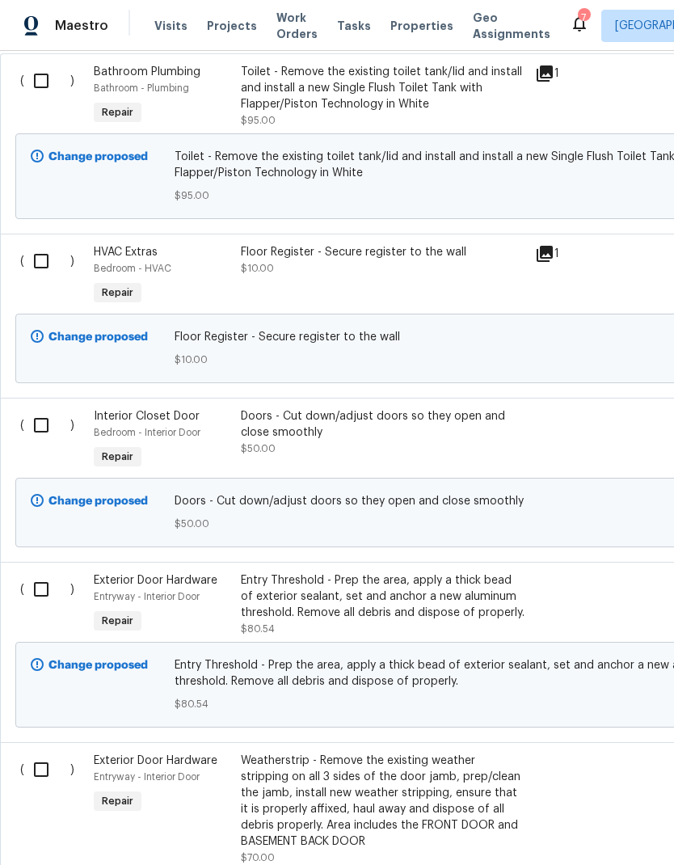
click at [352, 421] on div "Doors - Cut down/adjust doors so they open and close smoothly" at bounding box center [383, 424] width 285 height 32
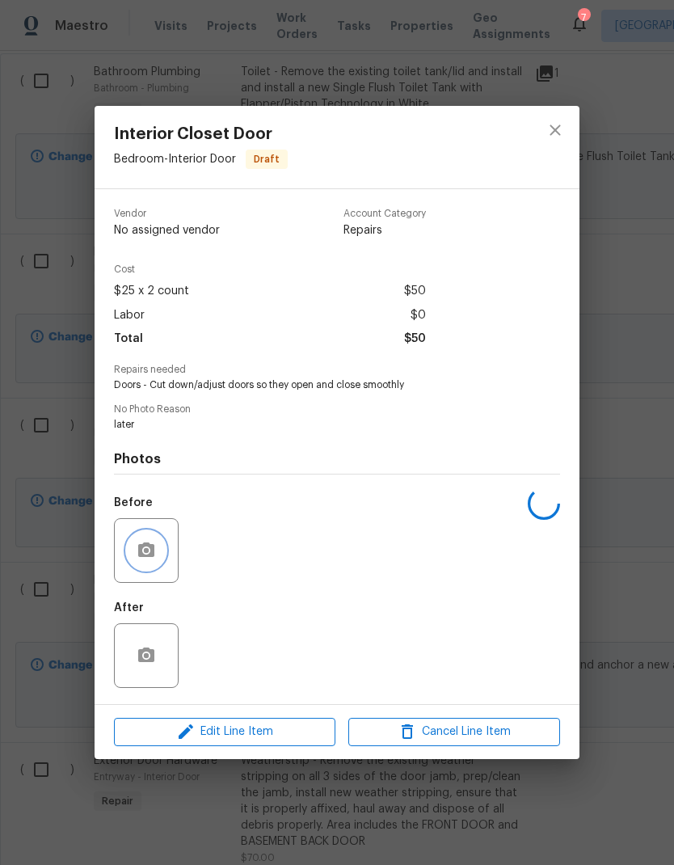
click at [133, 547] on button "button" at bounding box center [146, 550] width 39 height 39
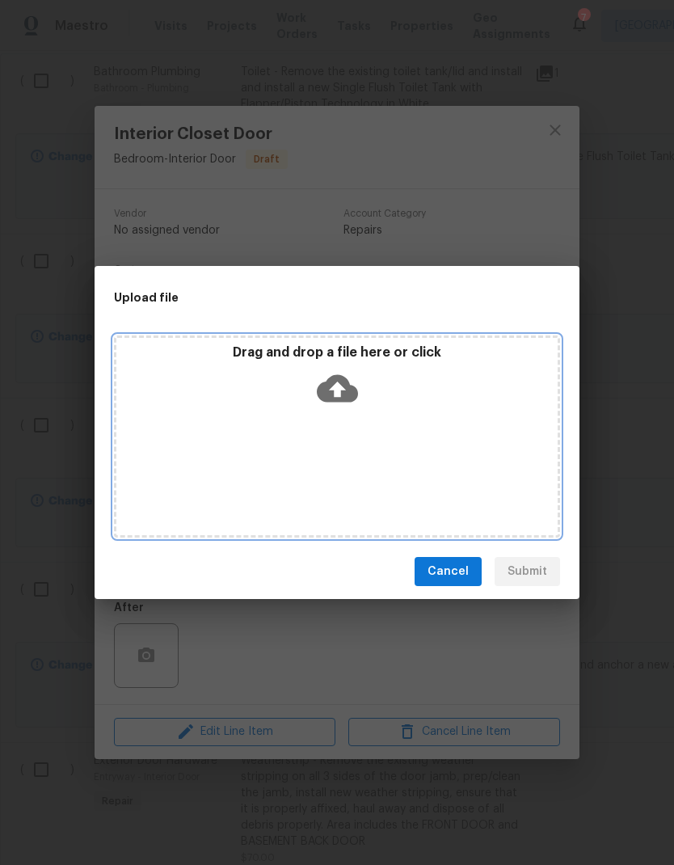
click at [323, 392] on icon at bounding box center [337, 388] width 41 height 27
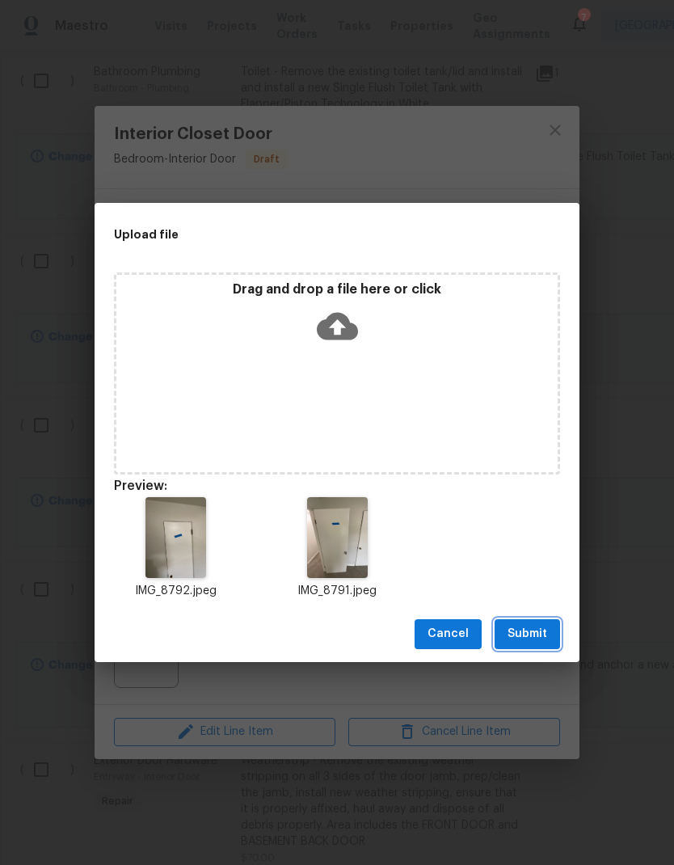
click at [529, 637] on span "Submit" at bounding box center [528, 634] width 40 height 20
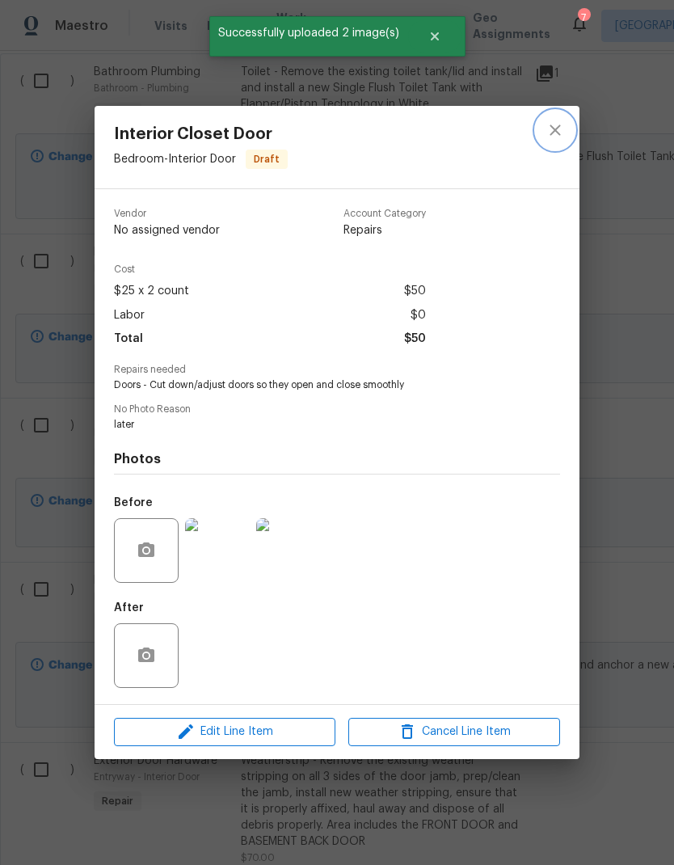
click at [557, 126] on icon "close" at bounding box center [555, 130] width 11 height 11
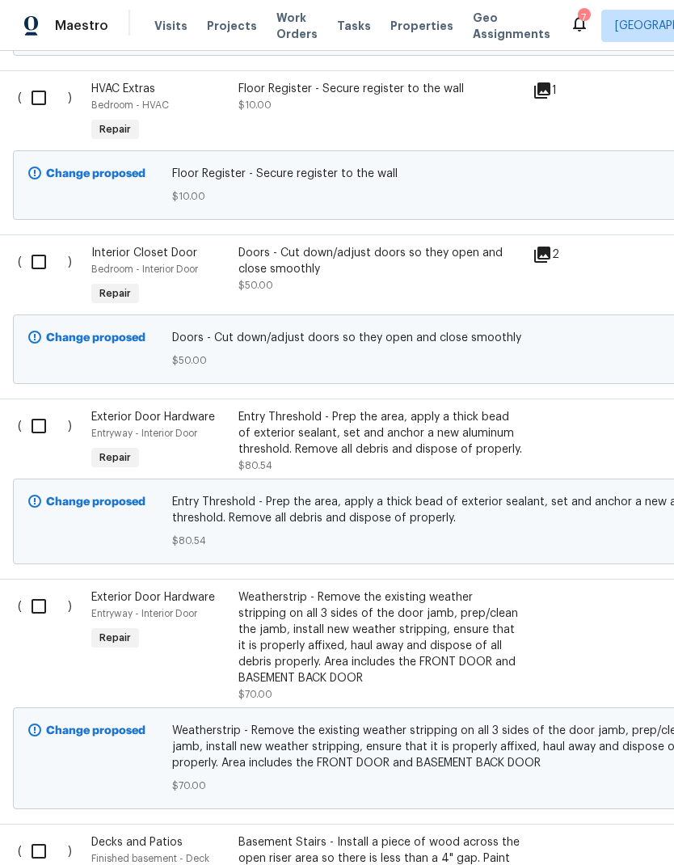
scroll to position [1342, 2]
click at [480, 435] on div "Entry Threshold - Prep the area, apply a thick bead of exterior sealant, set an…" at bounding box center [381, 432] width 285 height 49
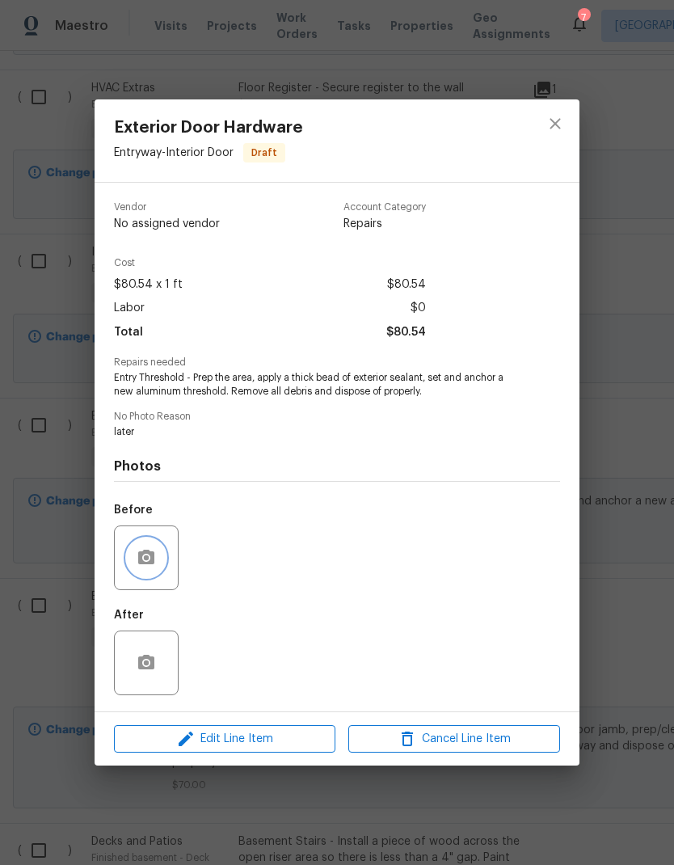
click at [139, 555] on icon "button" at bounding box center [146, 557] width 16 height 15
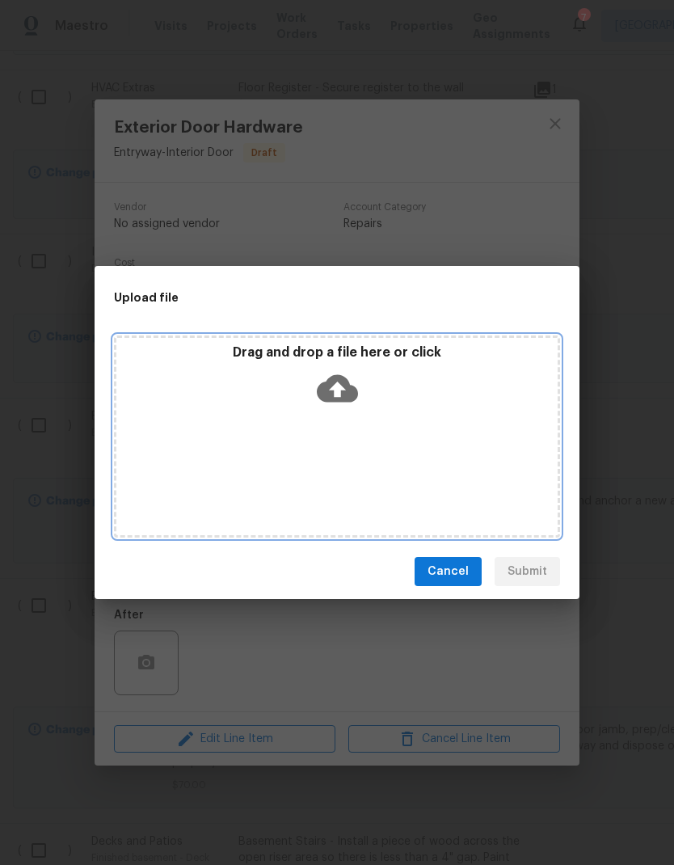
click at [337, 388] on icon at bounding box center [337, 388] width 41 height 41
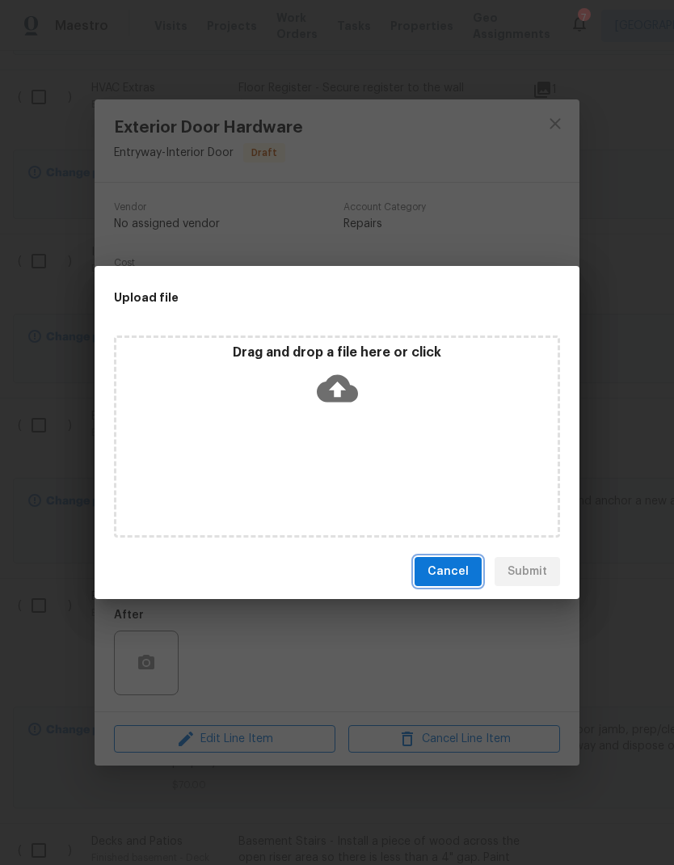
click at [454, 572] on span "Cancel" at bounding box center [448, 572] width 41 height 20
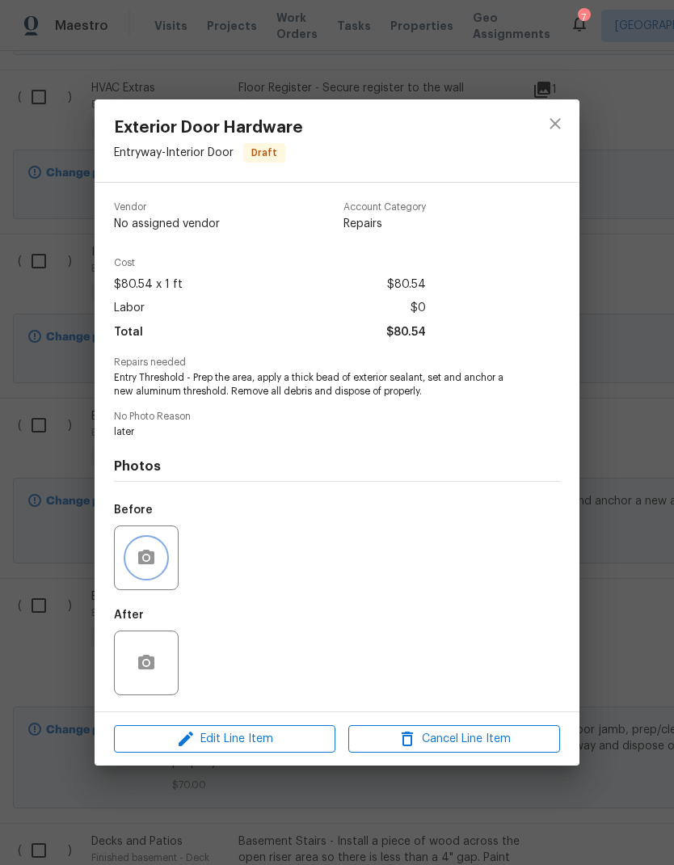
click at [141, 551] on icon "button" at bounding box center [146, 557] width 19 height 19
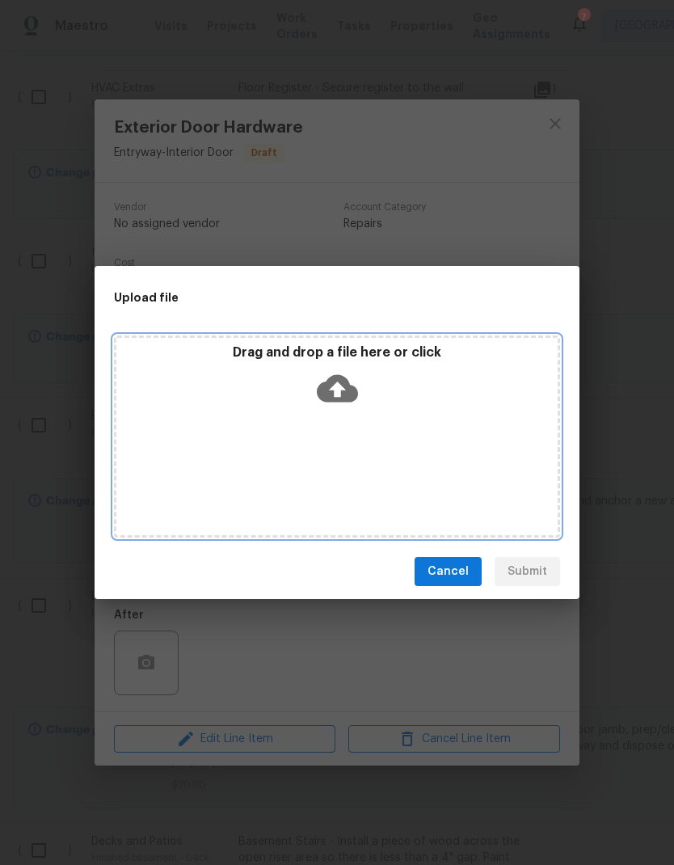
click at [329, 389] on icon at bounding box center [337, 388] width 41 height 27
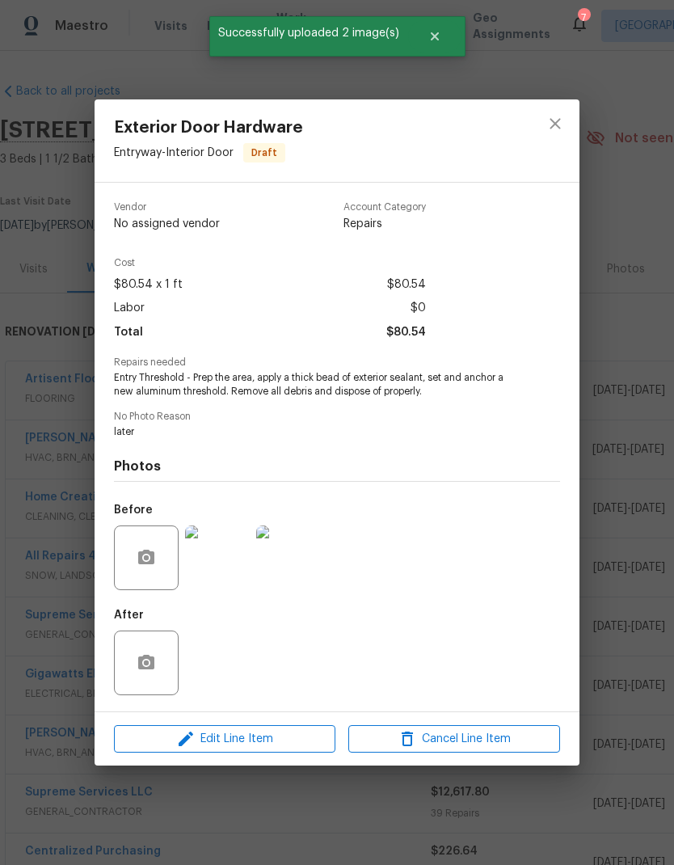
scroll to position [1342, 2]
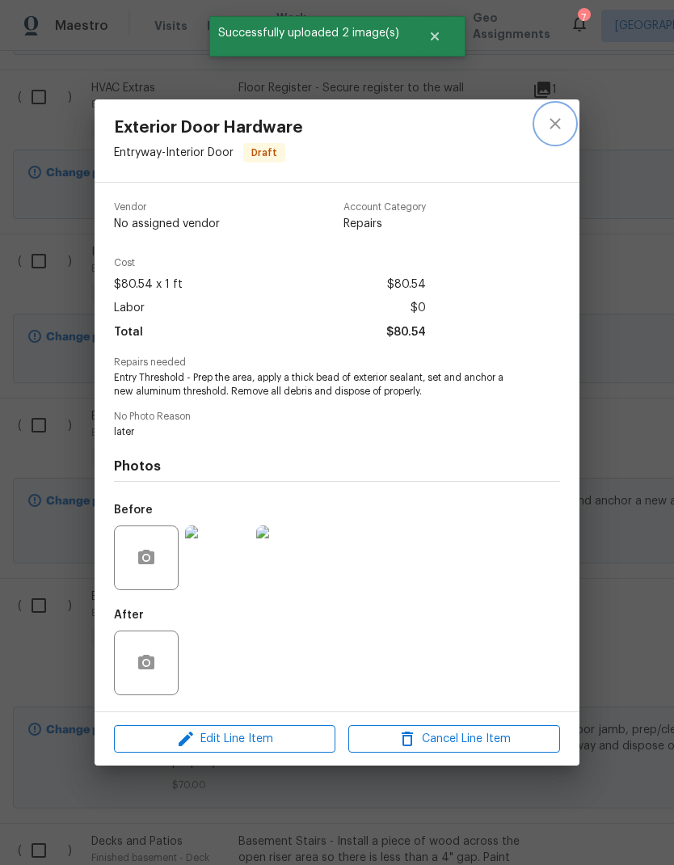
click at [554, 120] on icon "close" at bounding box center [555, 123] width 11 height 11
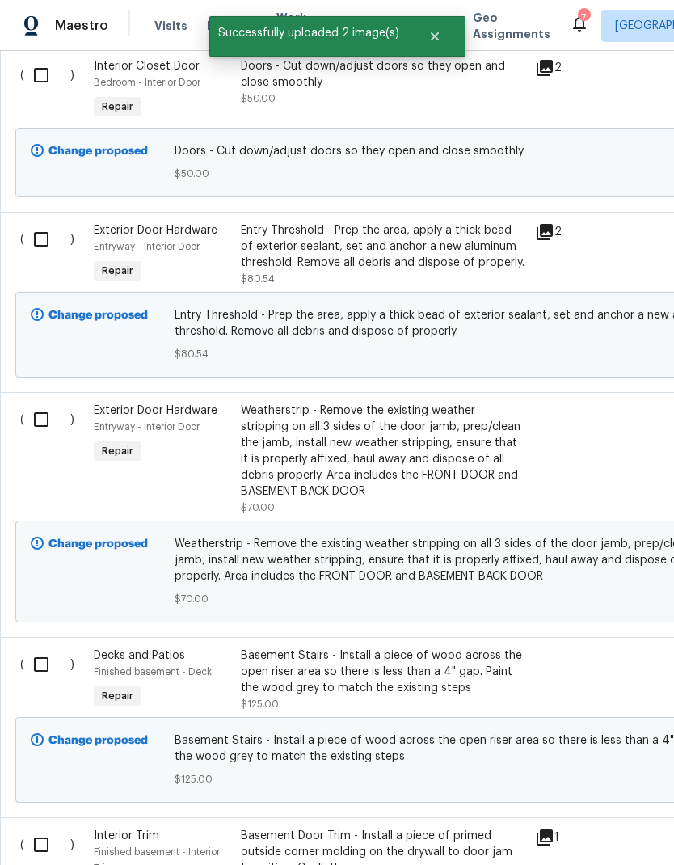
scroll to position [1539, 0]
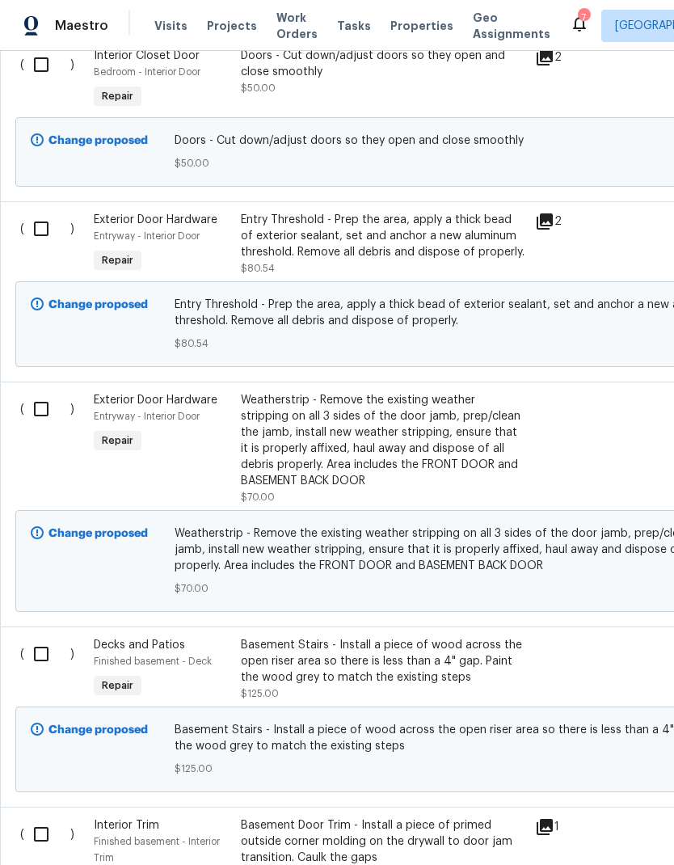
click at [456, 426] on div "Weatherstrip - Remove the existing weather stripping on all 3 sides of the door…" at bounding box center [383, 440] width 285 height 97
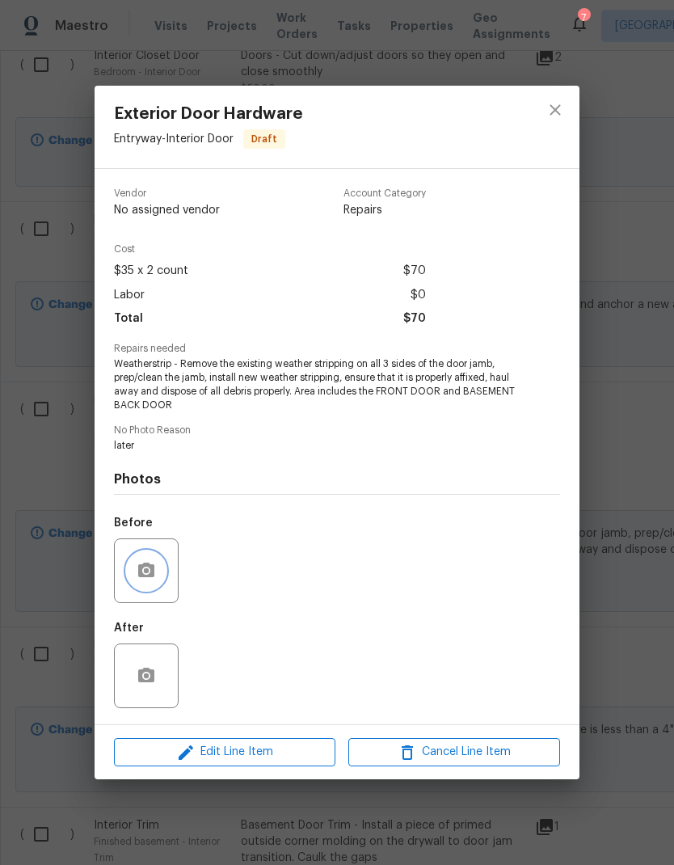
click at [144, 569] on icon "button" at bounding box center [146, 570] width 16 height 15
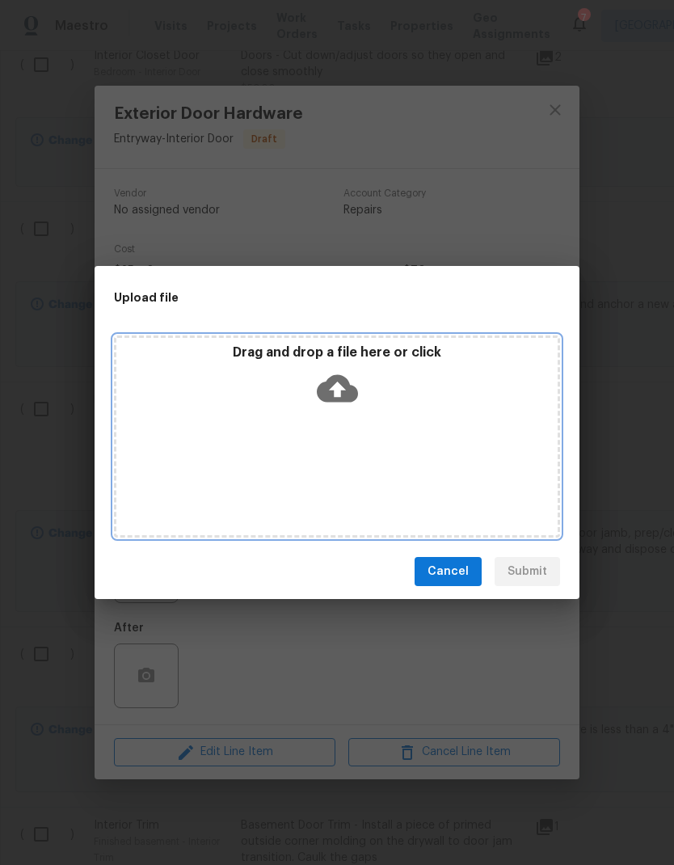
click at [332, 383] on icon at bounding box center [337, 388] width 41 height 27
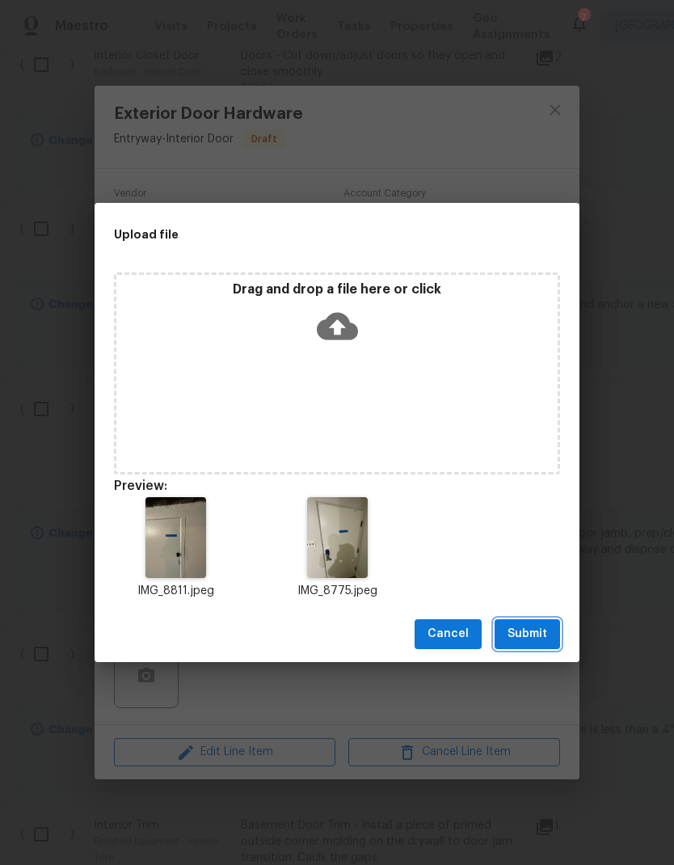
click at [531, 634] on span "Submit" at bounding box center [528, 634] width 40 height 20
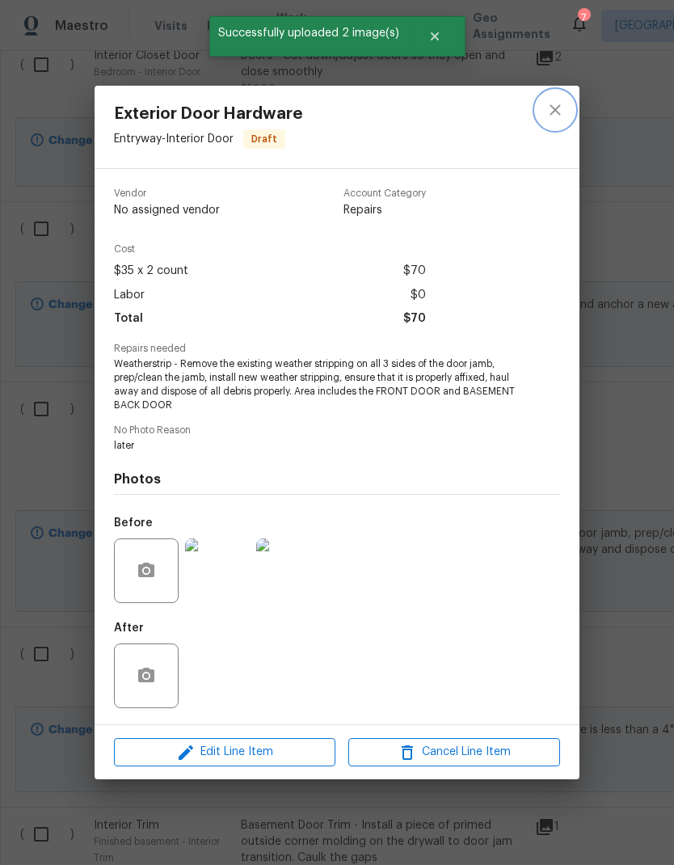
click at [564, 108] on icon "close" at bounding box center [555, 109] width 19 height 19
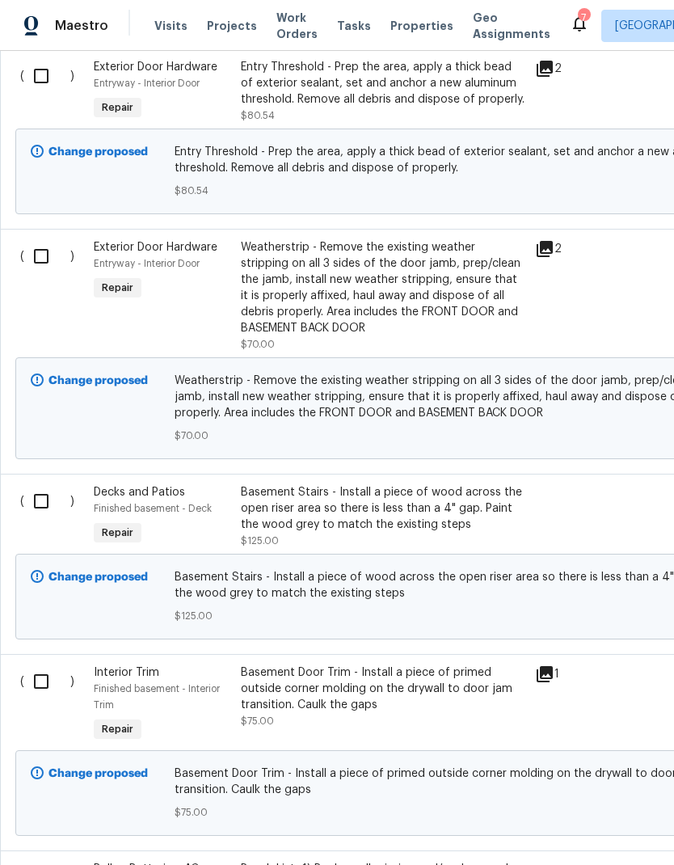
scroll to position [1693, 0]
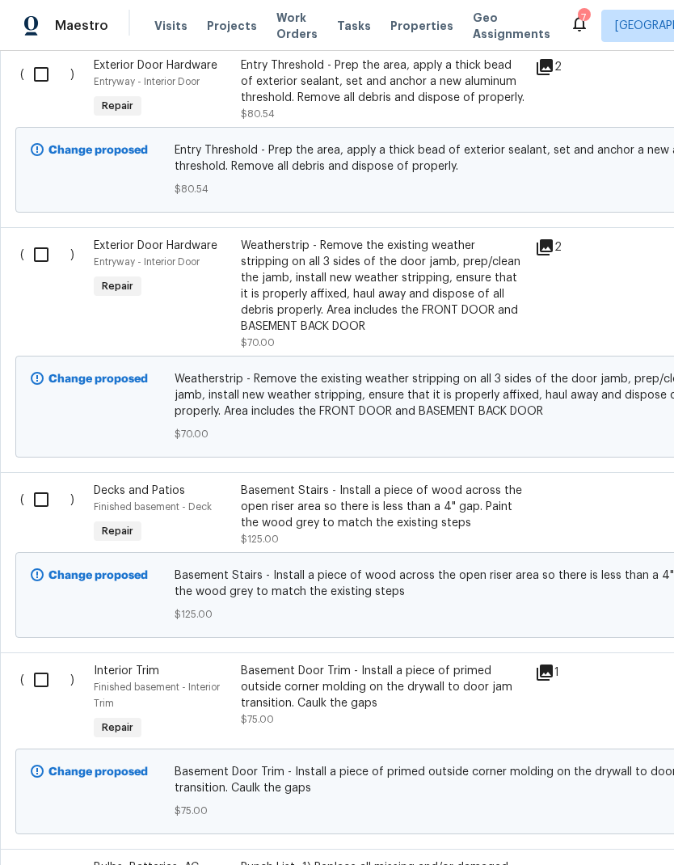
click at [461, 507] on div "Basement Stairs - Install a piece of wood across the open riser area so there i…" at bounding box center [383, 507] width 285 height 49
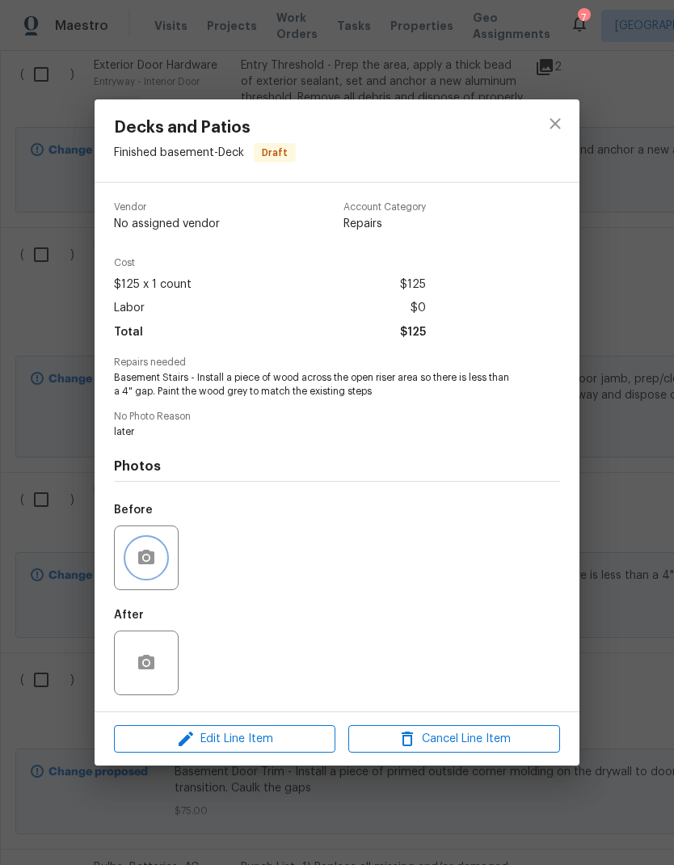
click at [146, 563] on icon "button" at bounding box center [146, 557] width 19 height 19
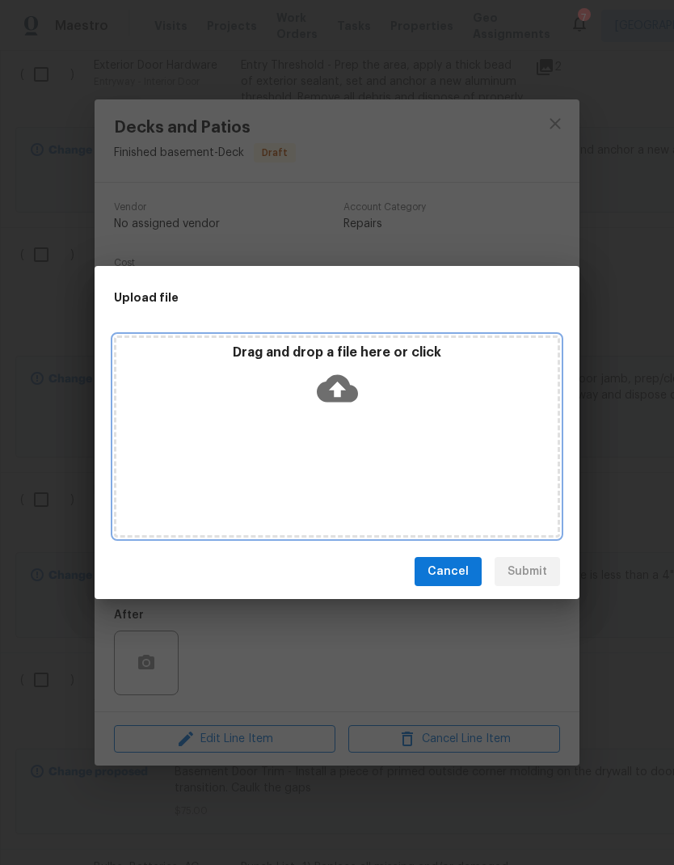
click at [331, 387] on icon at bounding box center [337, 388] width 41 height 27
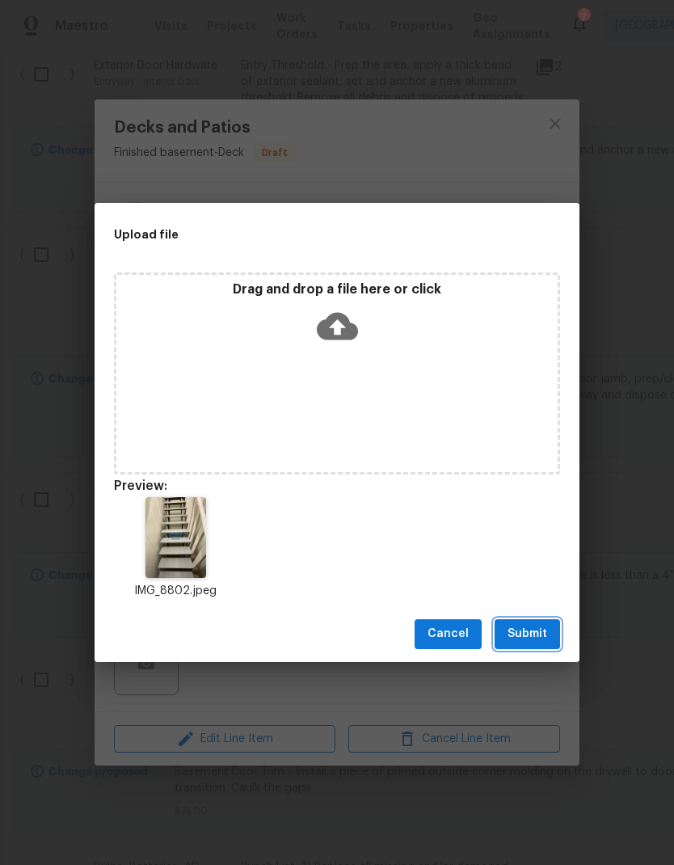
click at [526, 634] on span "Submit" at bounding box center [528, 634] width 40 height 20
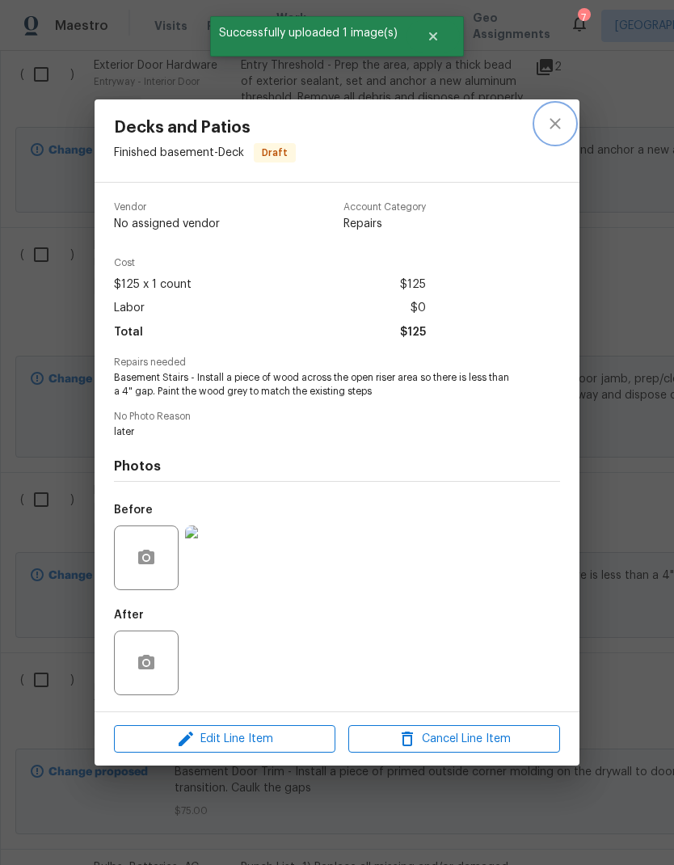
click at [553, 119] on icon "close" at bounding box center [555, 123] width 11 height 11
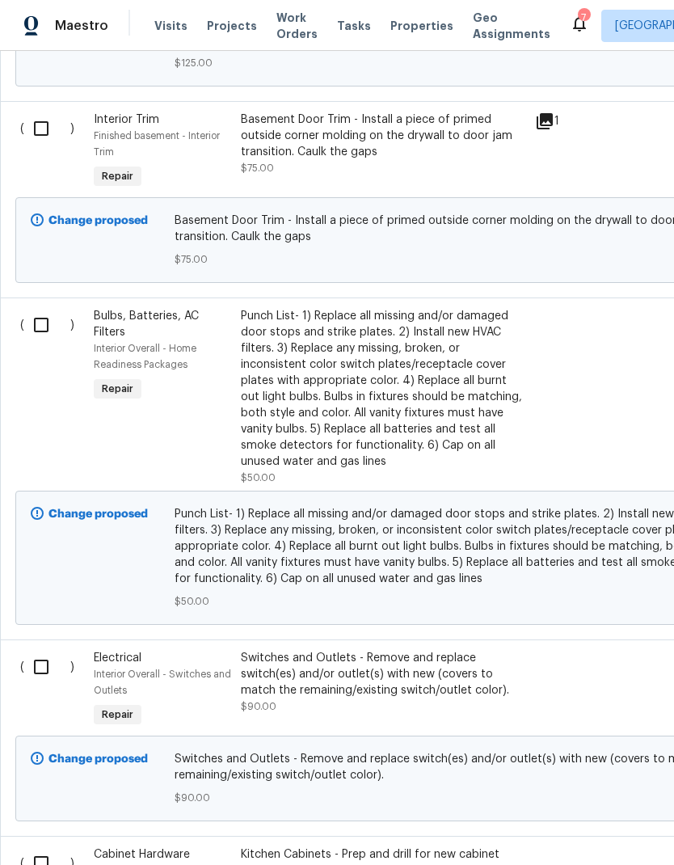
scroll to position [2245, 0]
click at [431, 396] on div "Punch List- 1) Replace all missing and/or damaged door stops and strike plates.…" at bounding box center [383, 388] width 285 height 162
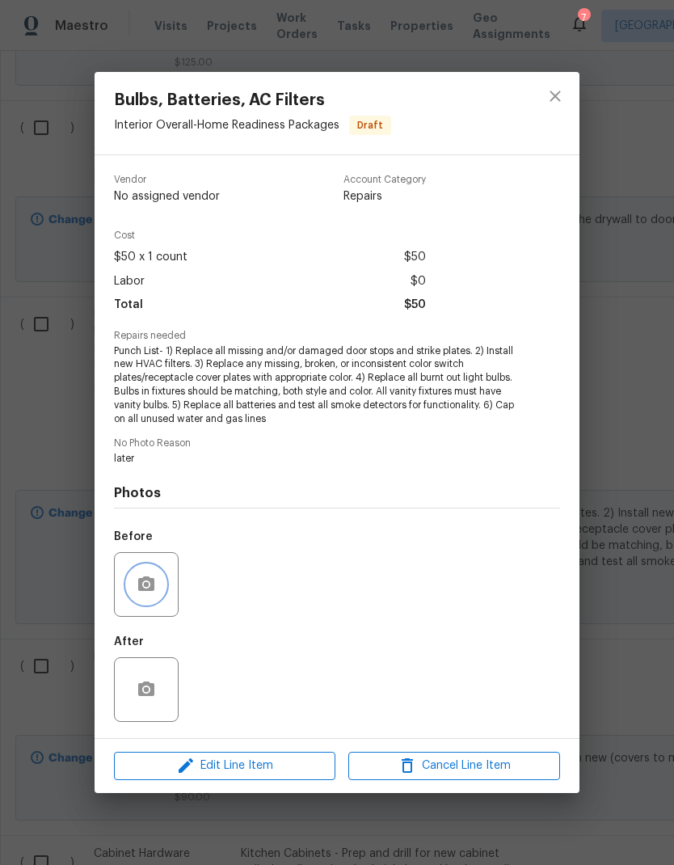
click at [150, 580] on icon "button" at bounding box center [146, 583] width 16 height 15
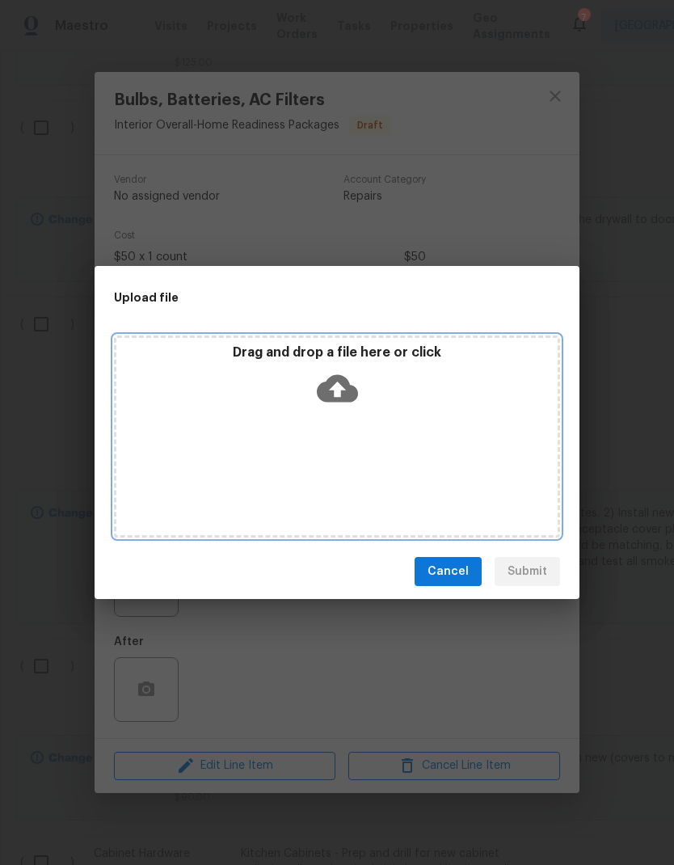
click at [331, 390] on icon at bounding box center [337, 388] width 41 height 27
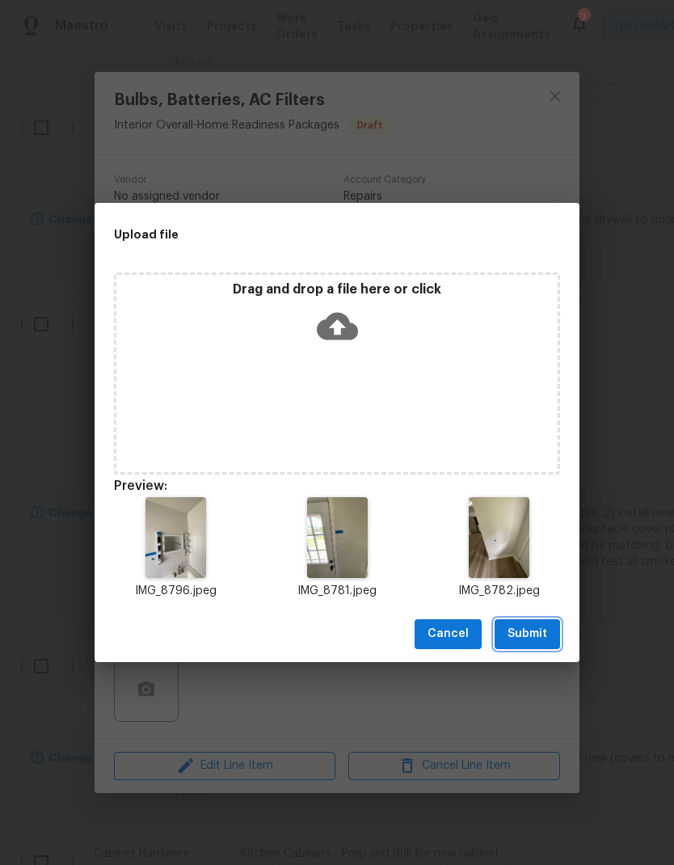
click at [527, 635] on span "Submit" at bounding box center [528, 634] width 40 height 20
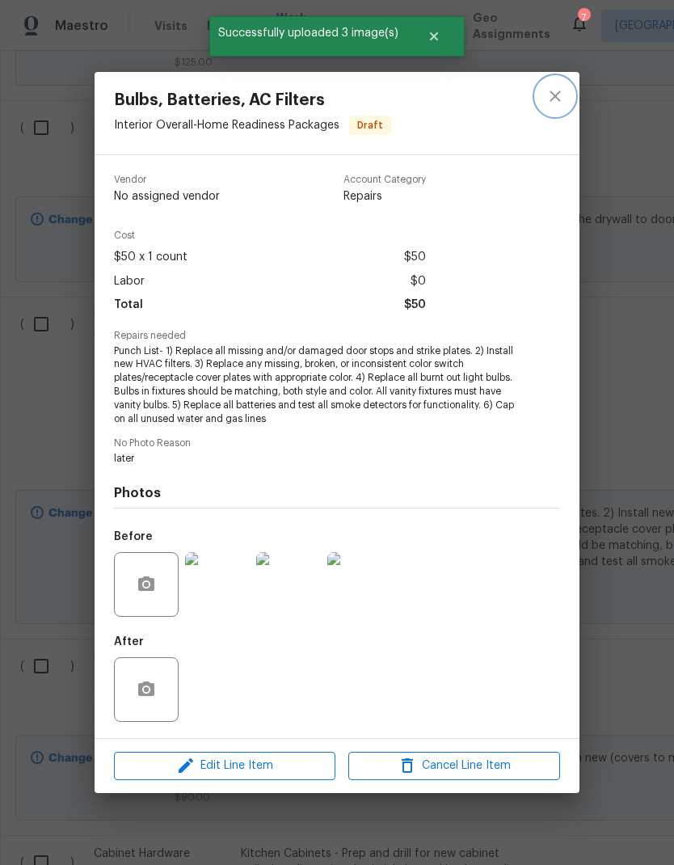
click at [555, 95] on icon "close" at bounding box center [555, 96] width 11 height 11
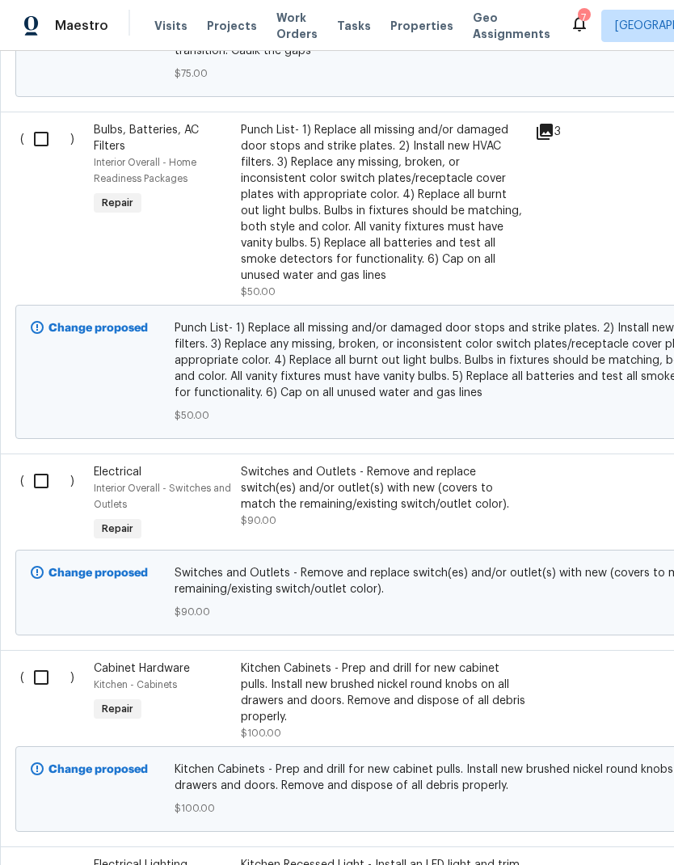
scroll to position [2431, 0]
click at [443, 492] on div "Switches and Outlets - Remove and replace switch(es) and/or outlet(s) with new …" at bounding box center [383, 487] width 285 height 49
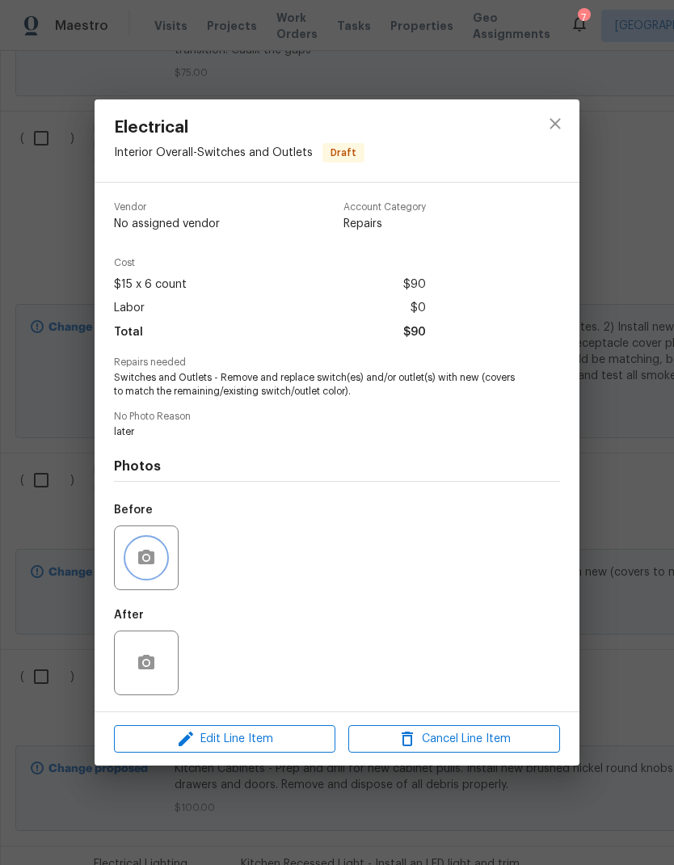
click at [141, 551] on icon "button" at bounding box center [146, 557] width 19 height 19
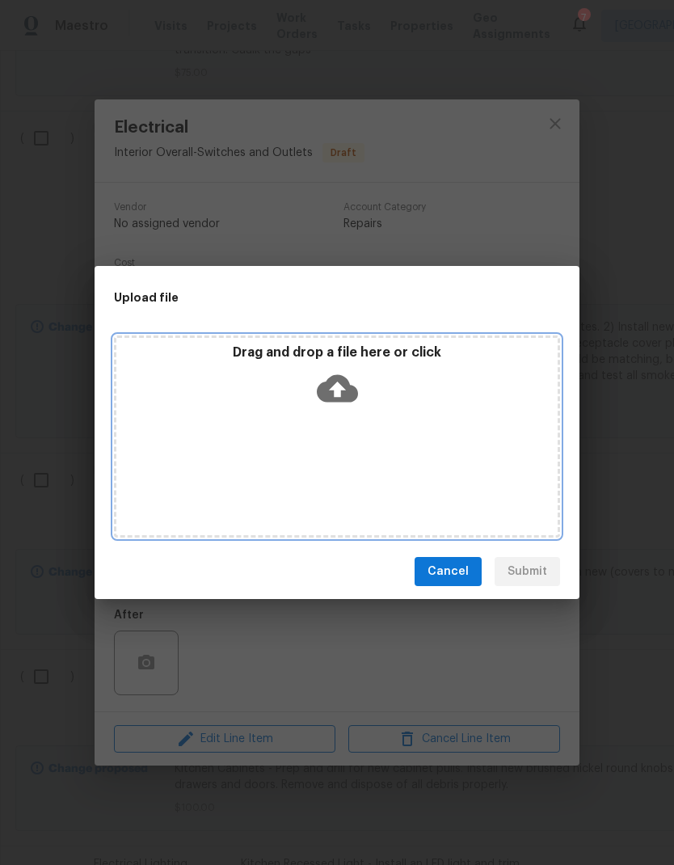
click at [335, 386] on icon at bounding box center [337, 388] width 41 height 41
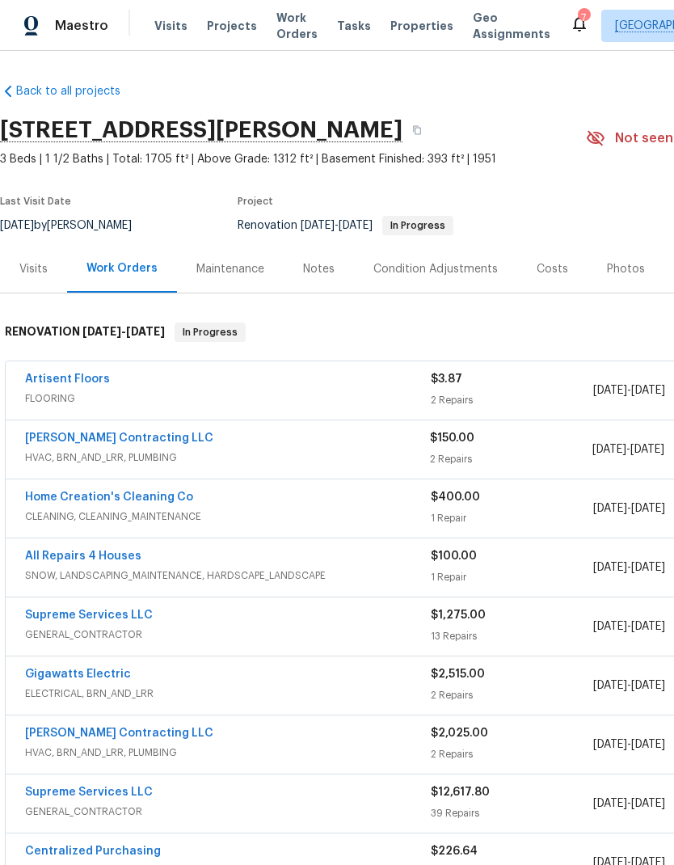
click at [74, 441] on link "[PERSON_NAME] Contracting LLC" at bounding box center [119, 438] width 188 height 11
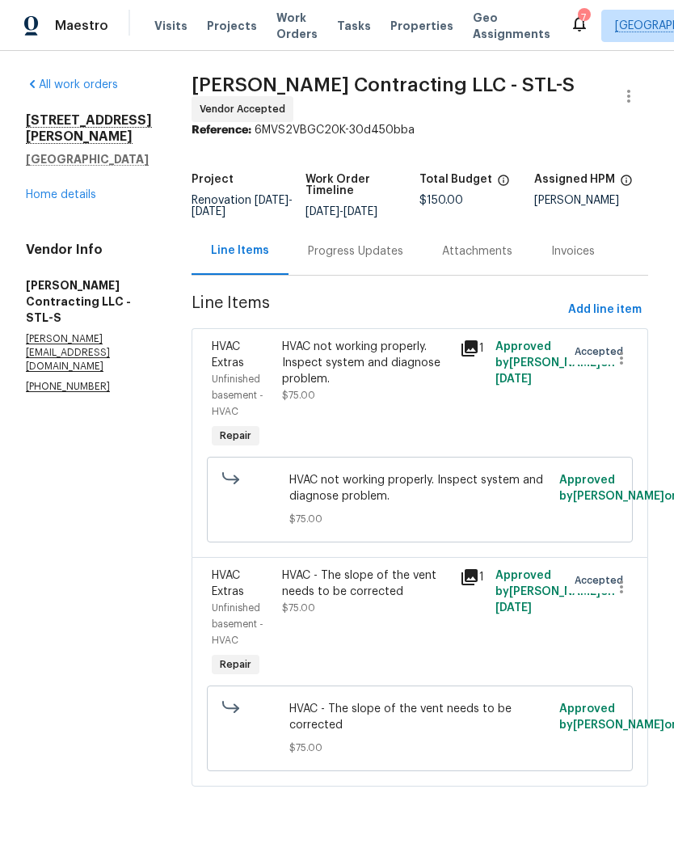
click at [320, 350] on div "HVAC not working properly. Inspect system and diagnose problem." at bounding box center [366, 363] width 168 height 49
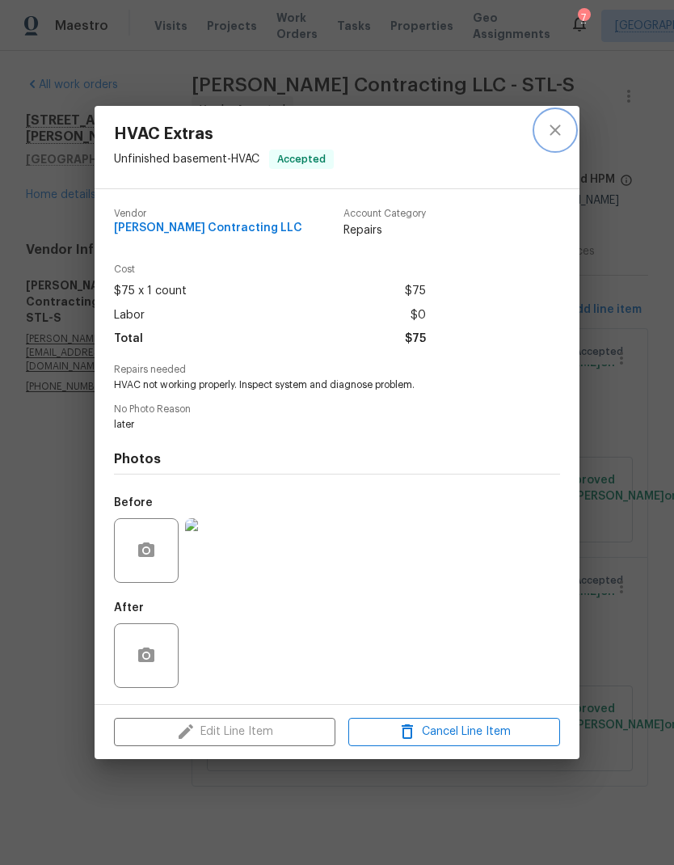
click at [552, 127] on icon "close" at bounding box center [555, 129] width 19 height 19
